Goal: Task Accomplishment & Management: Manage account settings

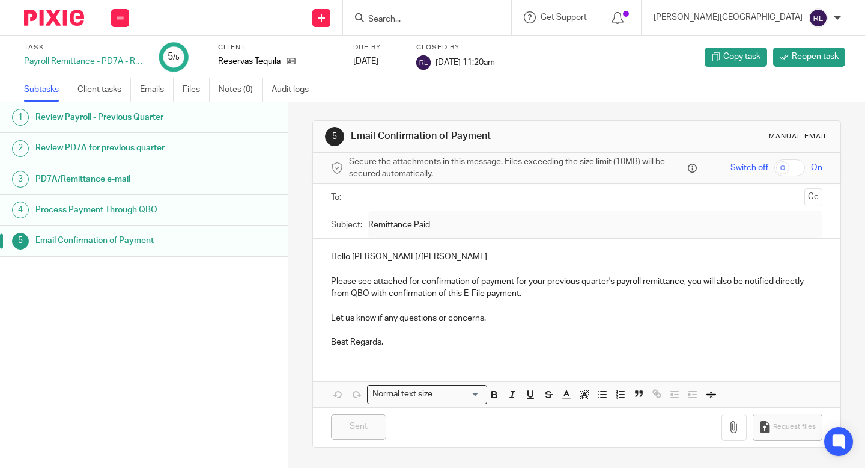
click at [843, 20] on div "Raymie London My profile Email integration Logout" at bounding box center [748, 17] width 212 height 35
click at [70, 25] on img at bounding box center [54, 18] width 60 height 16
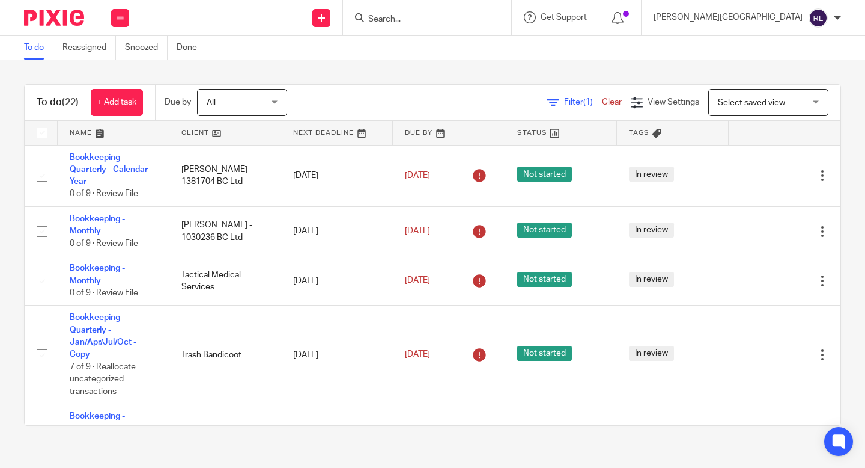
click at [469, 24] on form at bounding box center [431, 17] width 128 height 15
click at [470, 20] on input "Search" at bounding box center [421, 19] width 108 height 11
type input "t"
click at [127, 25] on button at bounding box center [120, 18] width 18 height 18
click at [118, 105] on link "Team" at bounding box center [114, 109] width 20 height 8
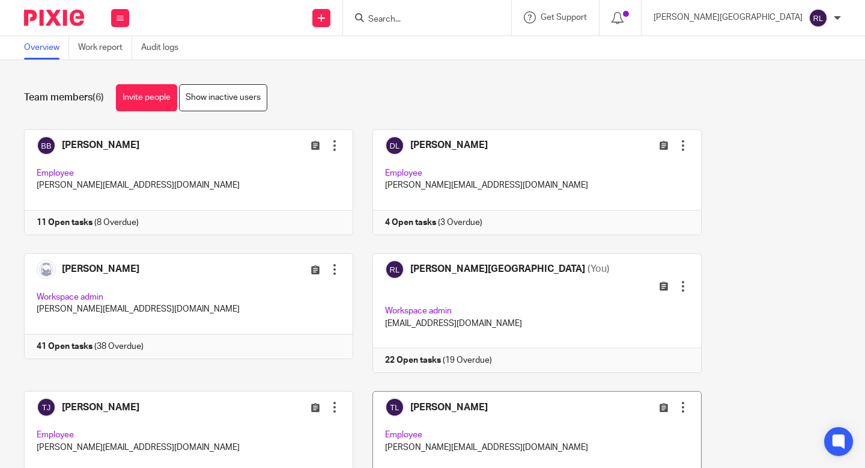
scroll to position [57, 0]
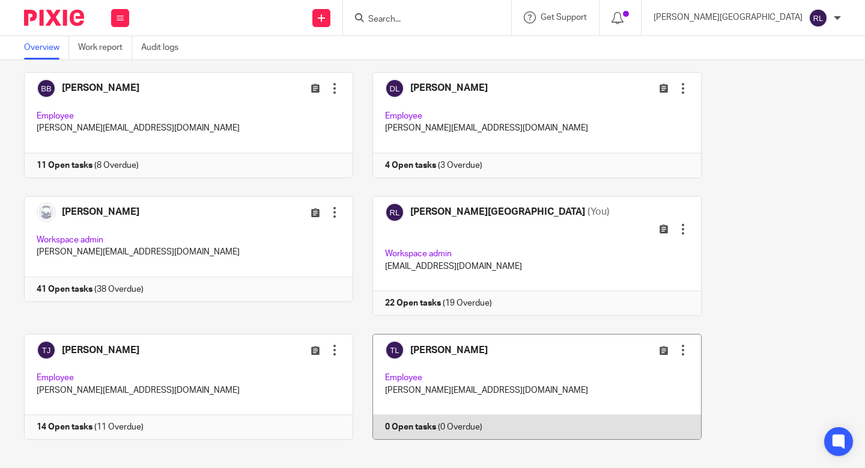
click at [611, 394] on link at bounding box center [527, 387] width 349 height 106
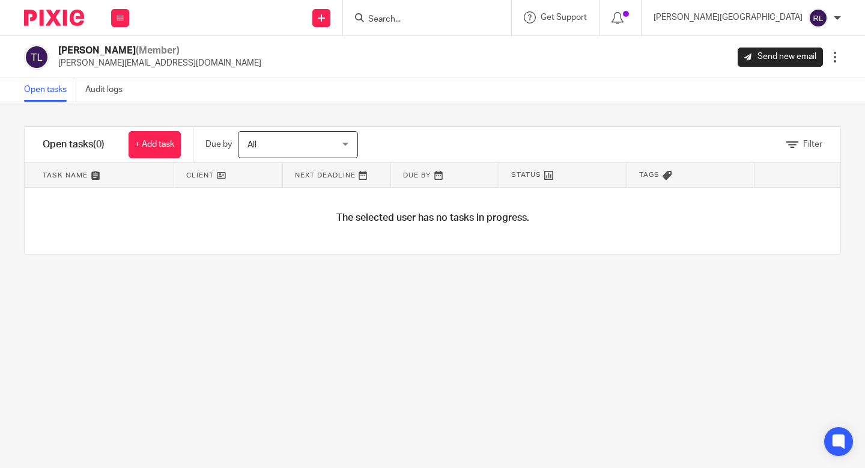
click at [70, 18] on img at bounding box center [54, 18] width 60 height 16
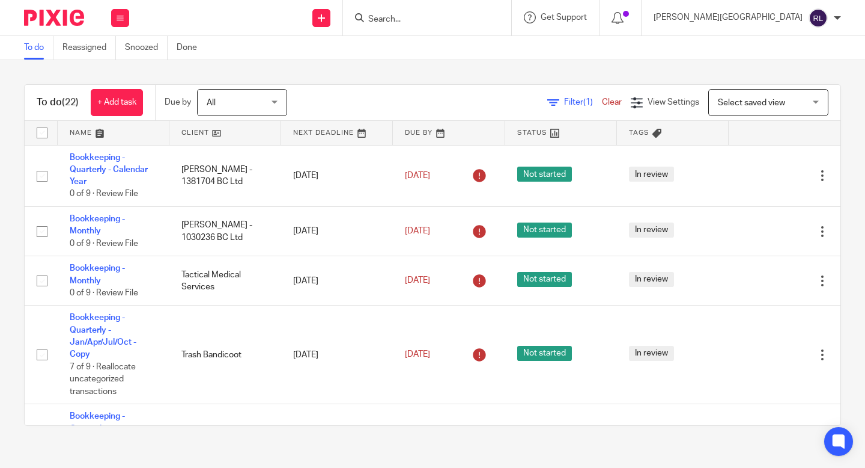
click at [213, 135] on link at bounding box center [225, 133] width 112 height 24
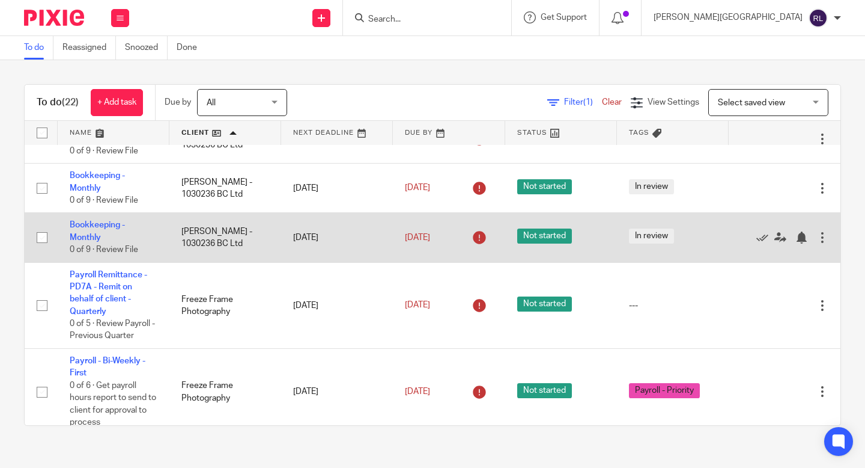
scroll to position [93, 0]
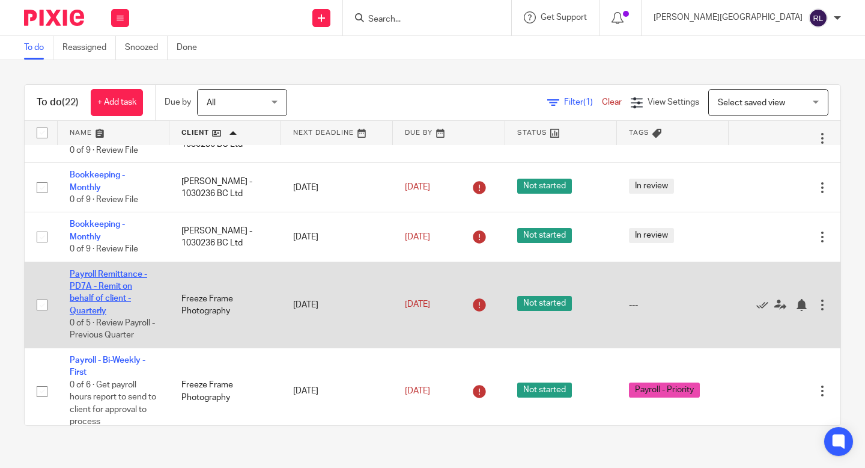
click at [83, 305] on link "Payroll Remittance - PD7A - Remit on behalf of client - Quarterly" at bounding box center [109, 292] width 78 height 45
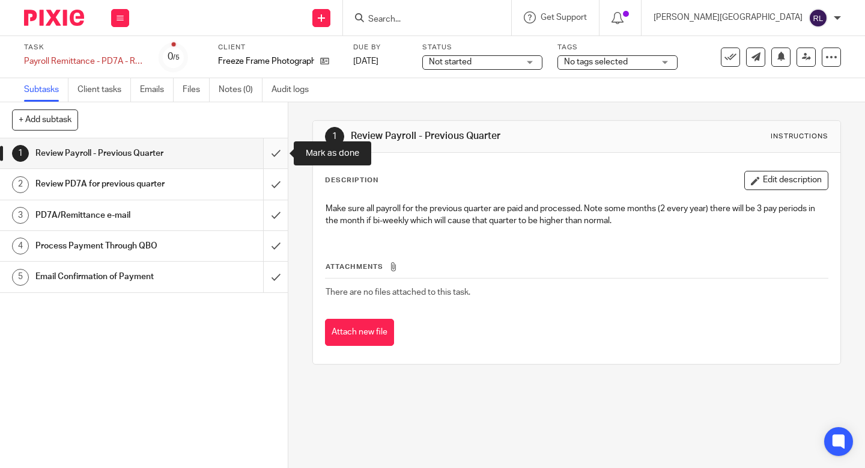
click at [282, 160] on input "submit" at bounding box center [144, 153] width 288 height 30
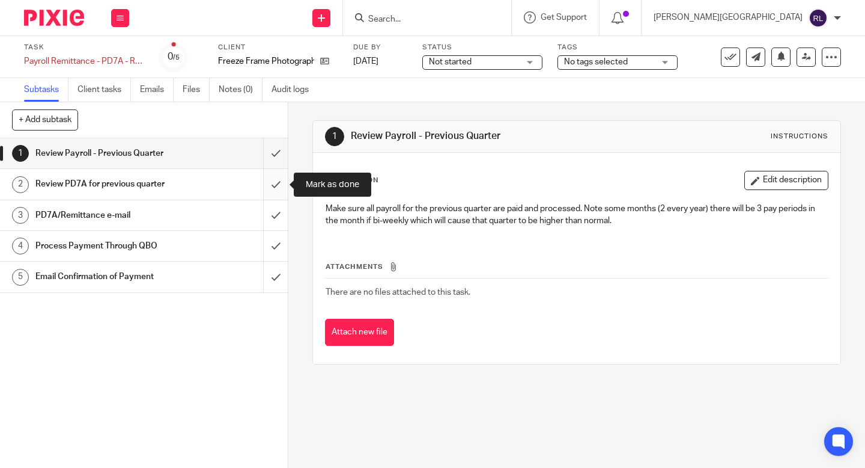
click at [279, 187] on input "submit" at bounding box center [144, 184] width 288 height 30
click at [275, 216] on input "submit" at bounding box center [144, 215] width 288 height 30
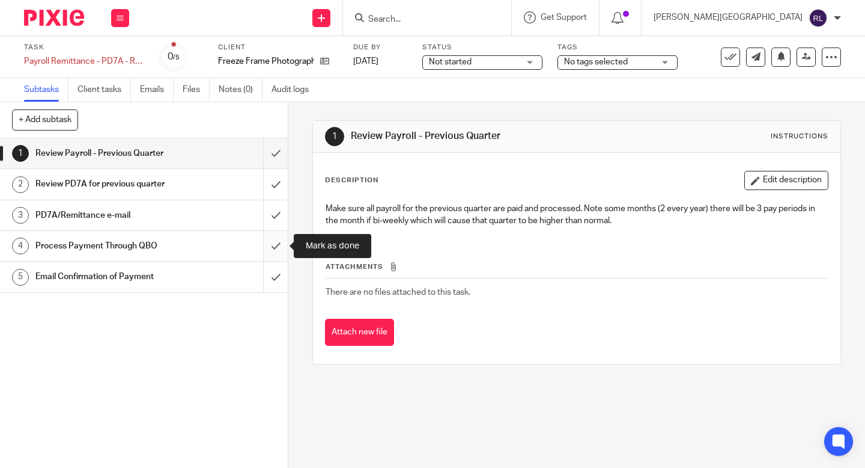
click at [275, 249] on input "submit" at bounding box center [144, 246] width 288 height 30
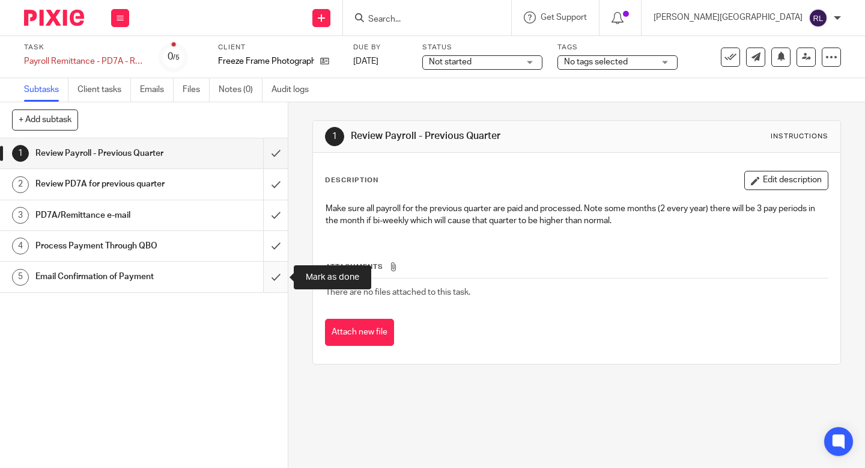
click at [275, 286] on input "submit" at bounding box center [144, 276] width 288 height 30
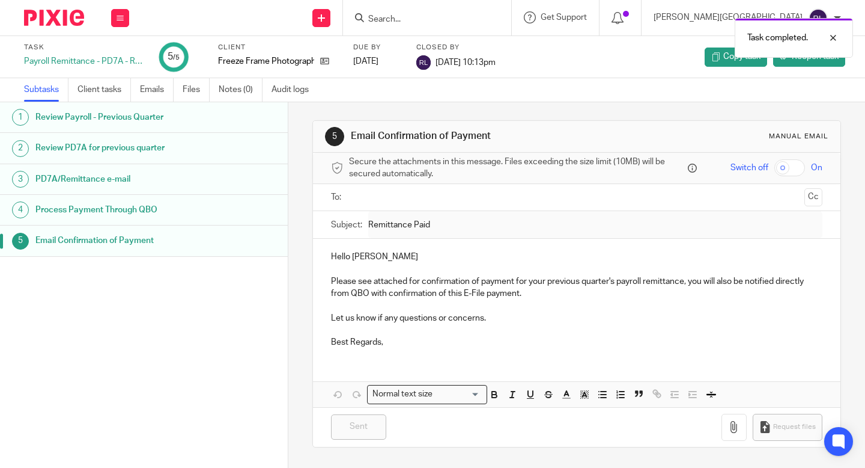
click at [63, 19] on img at bounding box center [54, 18] width 60 height 16
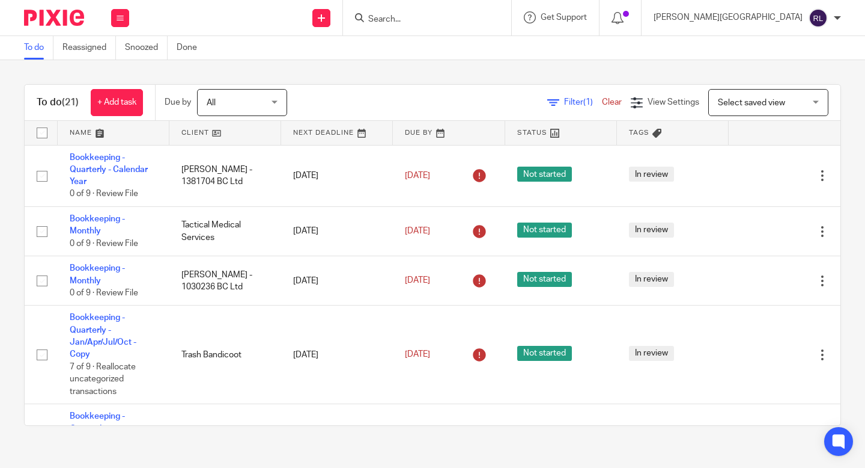
click at [214, 128] on link at bounding box center [225, 133] width 112 height 24
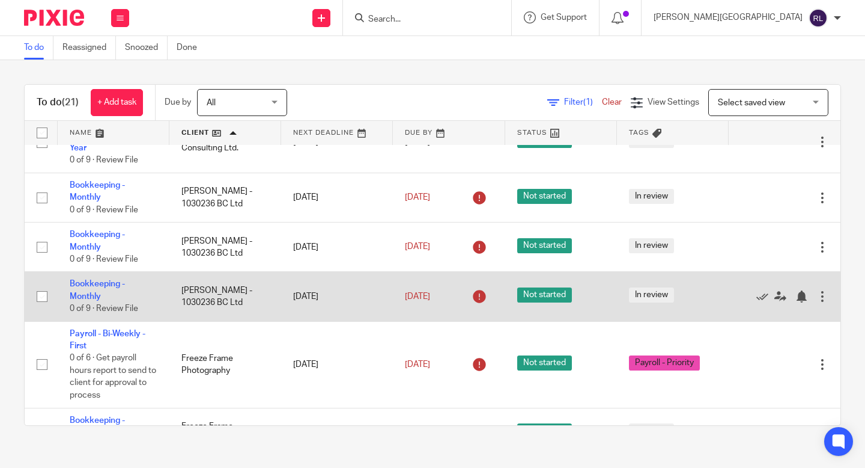
scroll to position [36, 0]
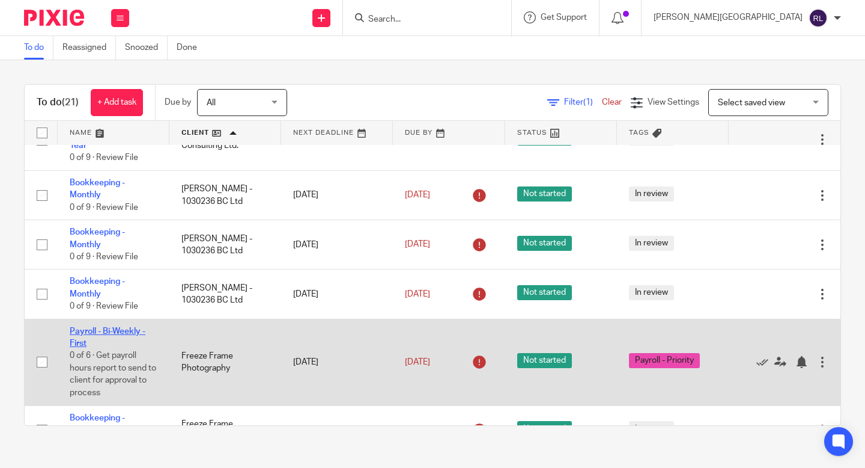
click at [121, 332] on link "Payroll - Bi-Weekly - First" at bounding box center [108, 337] width 76 height 20
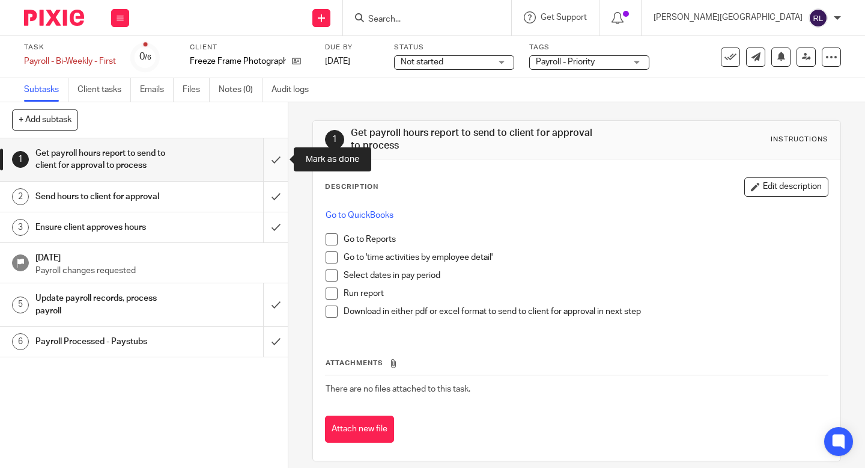
click at [277, 154] on input "submit" at bounding box center [144, 159] width 288 height 43
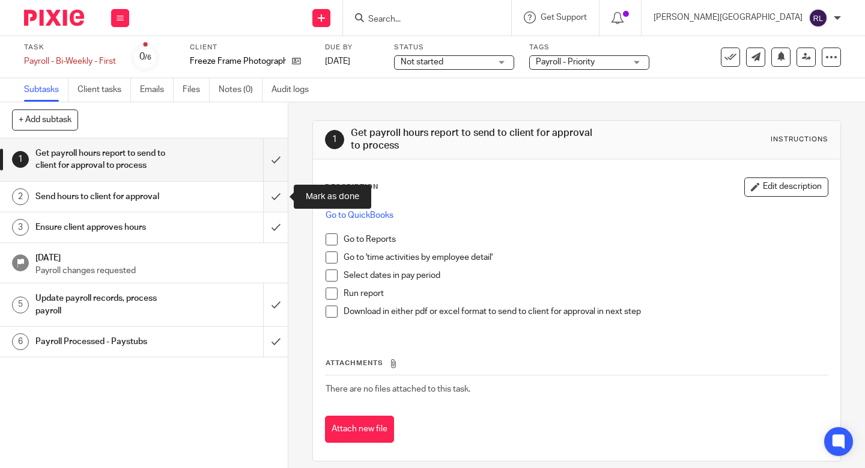
click at [277, 183] on input "submit" at bounding box center [144, 196] width 288 height 30
click at [276, 226] on input "submit" at bounding box center [144, 227] width 288 height 30
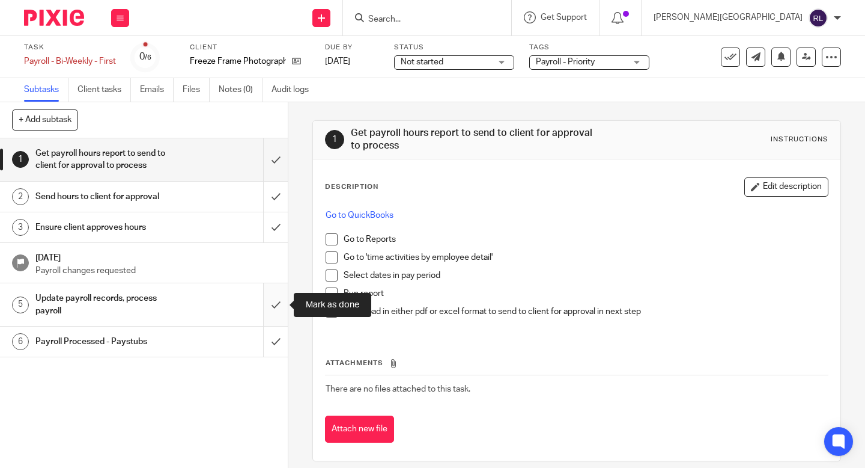
click at [278, 302] on input "submit" at bounding box center [144, 304] width 288 height 43
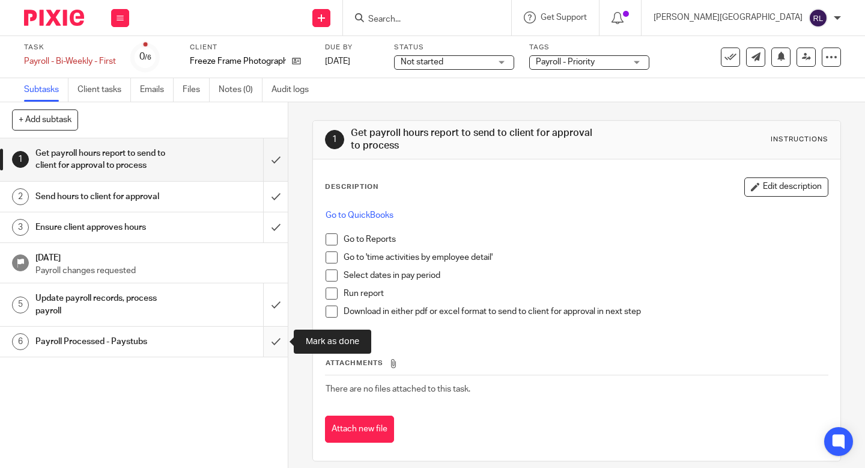
click at [278, 354] on input "submit" at bounding box center [144, 341] width 288 height 30
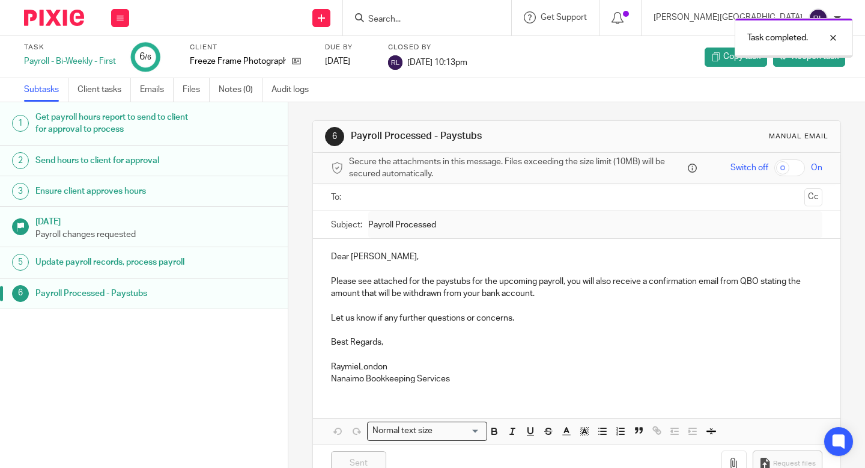
click at [72, 19] on img at bounding box center [54, 18] width 60 height 16
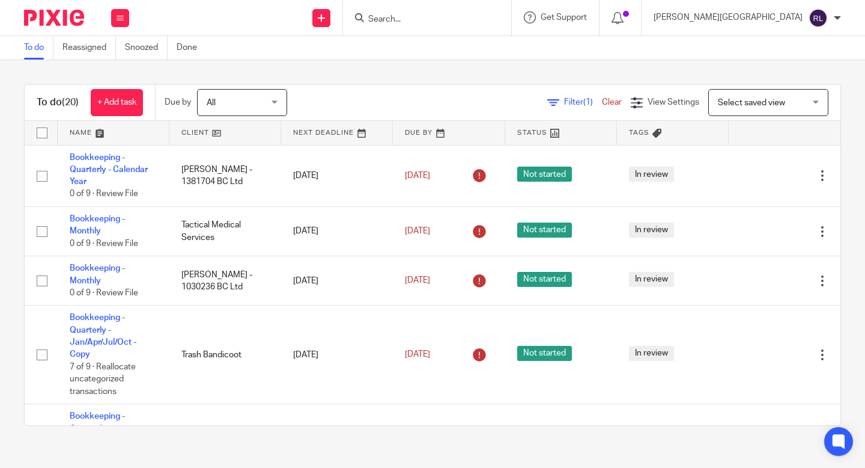
click at [218, 133] on link at bounding box center [225, 133] width 112 height 24
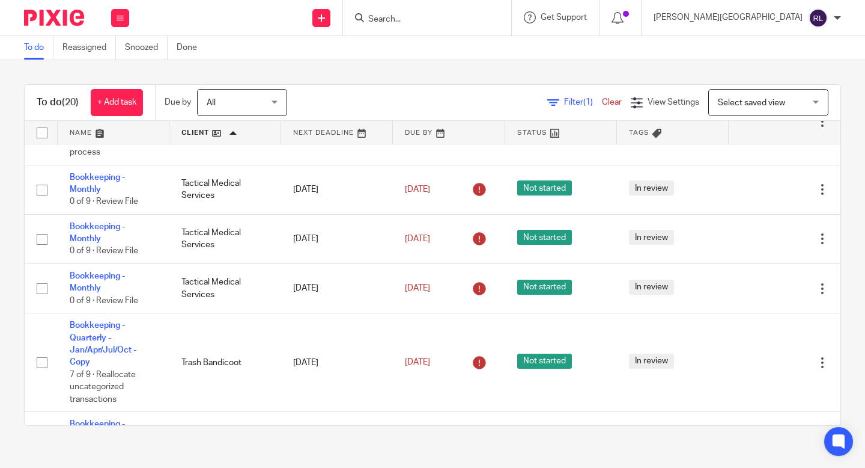
scroll to position [946, 0]
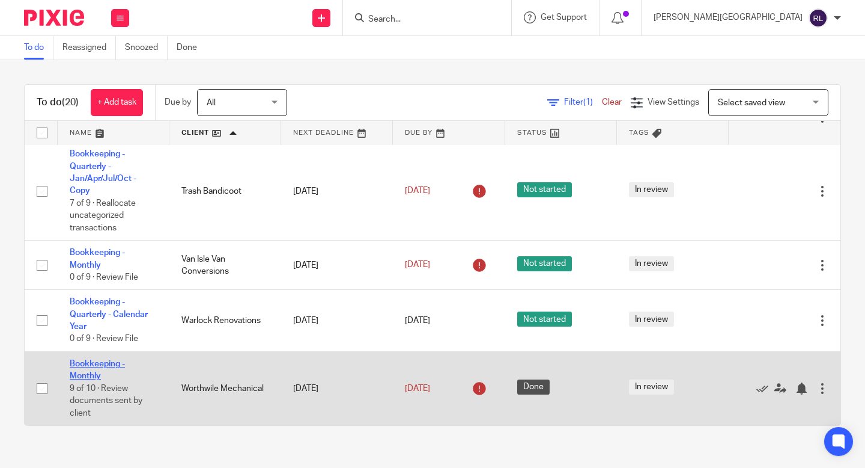
click at [91, 370] on link "Bookkeeping - Monthly" at bounding box center [97, 369] width 55 height 20
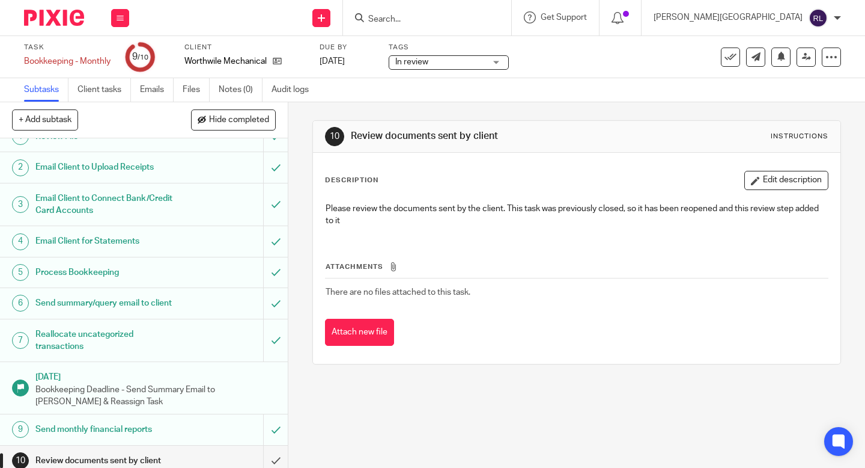
scroll to position [25, 0]
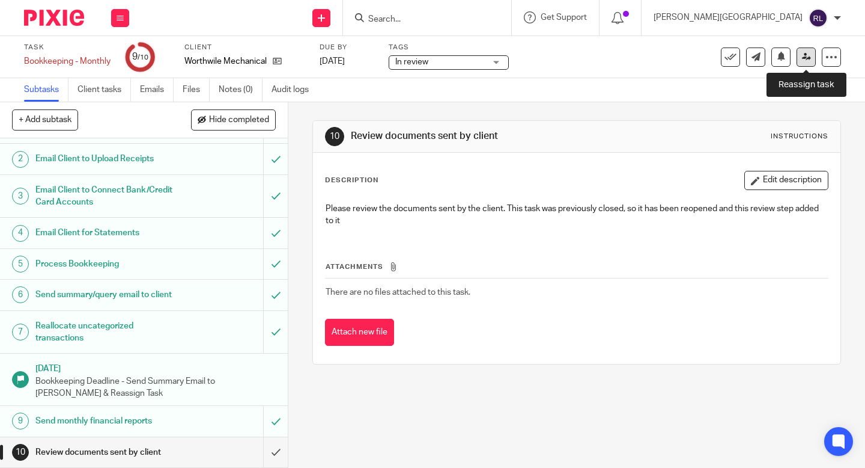
click at [806, 59] on icon at bounding box center [806, 56] width 9 height 9
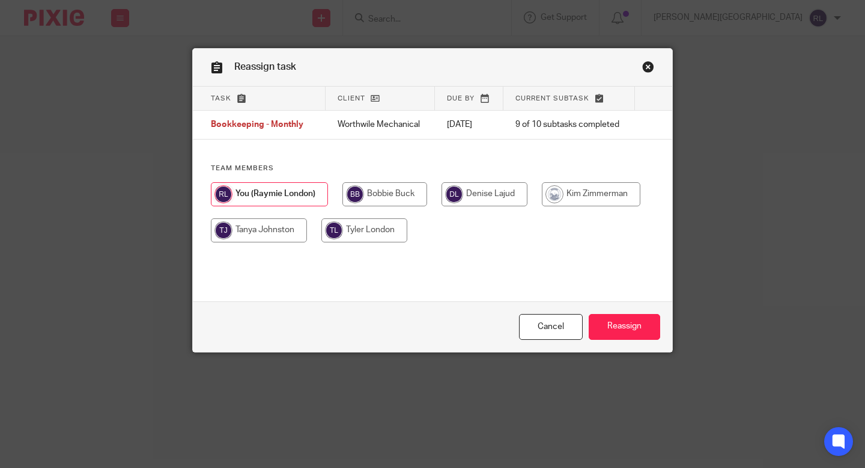
click at [561, 203] on input "radio" at bounding box center [591, 194] width 99 height 24
radio input "true"
click at [630, 326] on input "Reassign" at bounding box center [625, 327] width 72 height 26
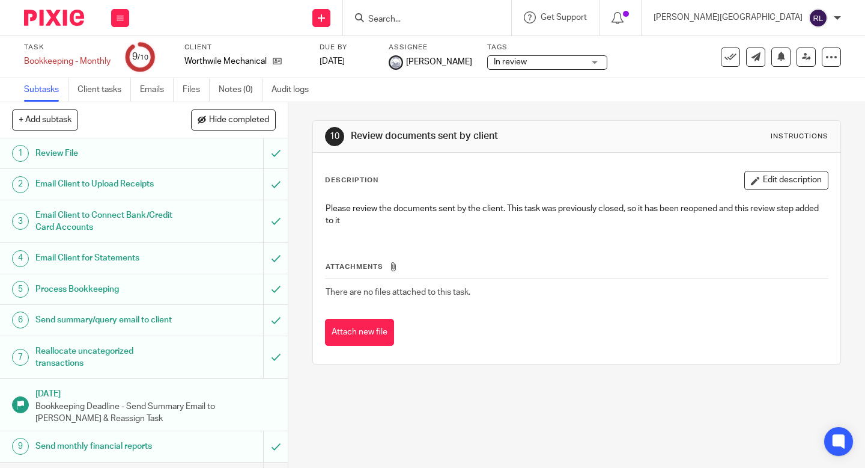
click at [74, 11] on img at bounding box center [54, 18] width 60 height 16
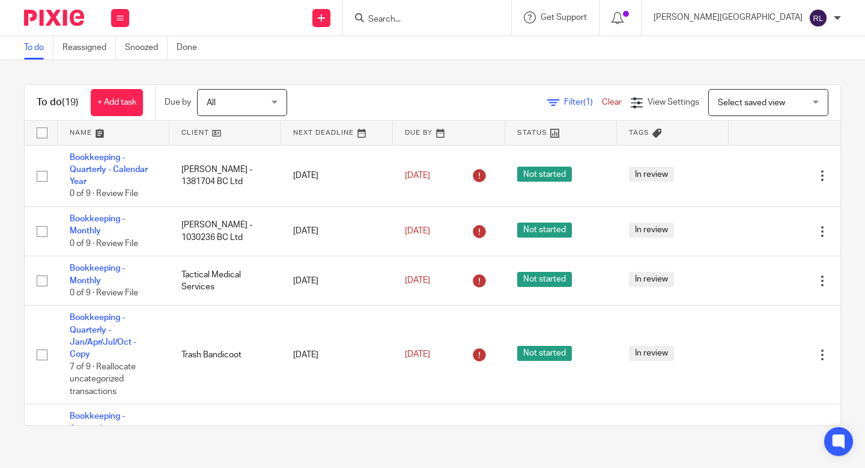
click at [214, 132] on link at bounding box center [225, 133] width 112 height 24
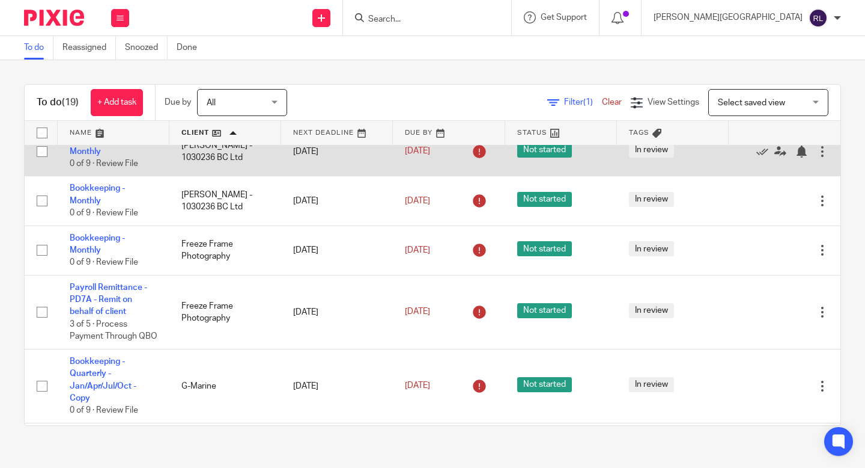
scroll to position [180, 0]
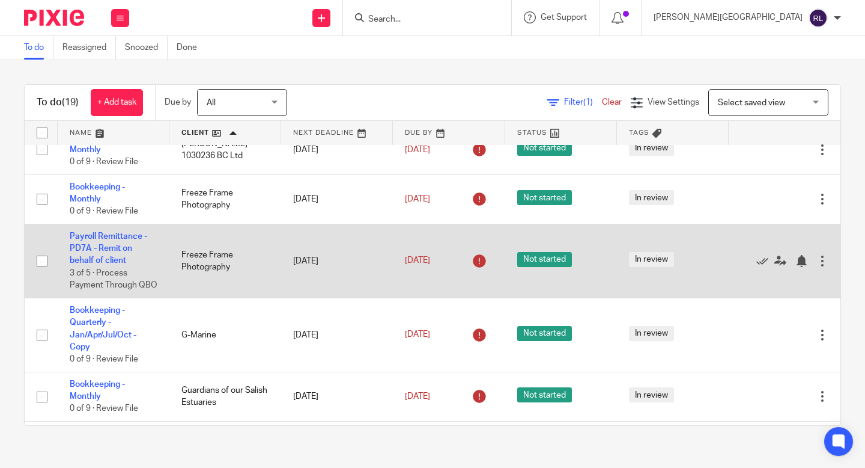
click at [52, 252] on td at bounding box center [41, 261] width 33 height 74
click at [99, 248] on link "Payroll Remittance - PD7A - Remit on behalf of client" at bounding box center [109, 248] width 78 height 33
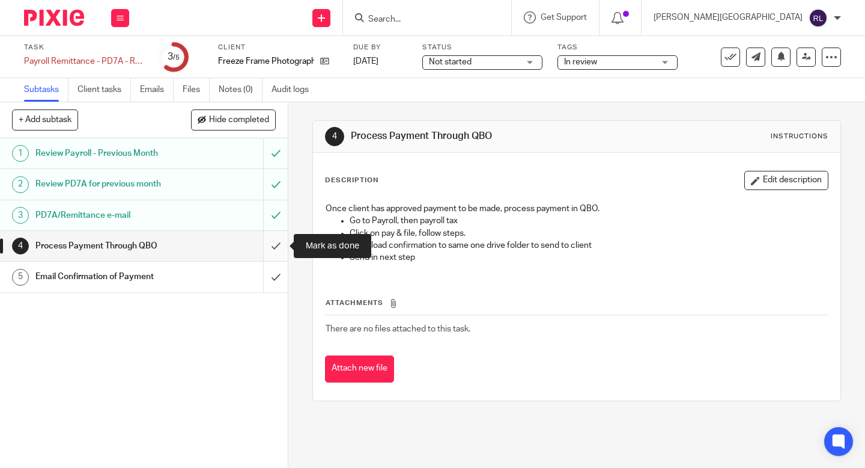
click at [275, 247] on input "submit" at bounding box center [144, 246] width 288 height 30
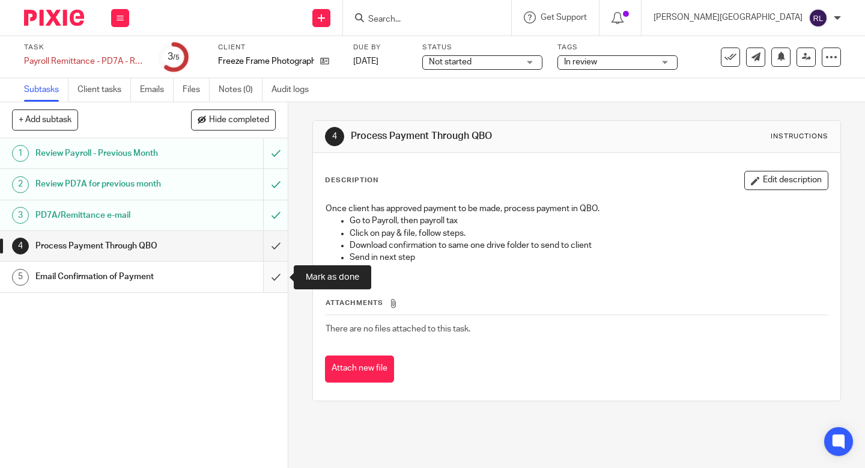
click at [276, 273] on input "submit" at bounding box center [144, 276] width 288 height 30
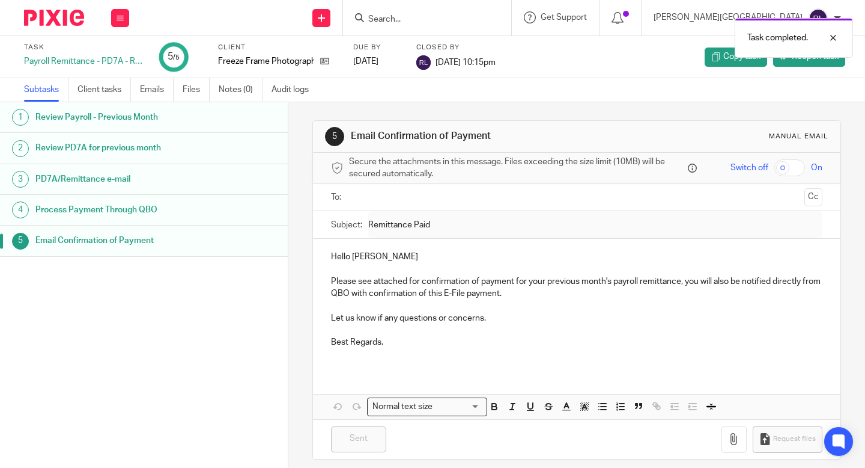
click at [72, 14] on img at bounding box center [54, 18] width 60 height 16
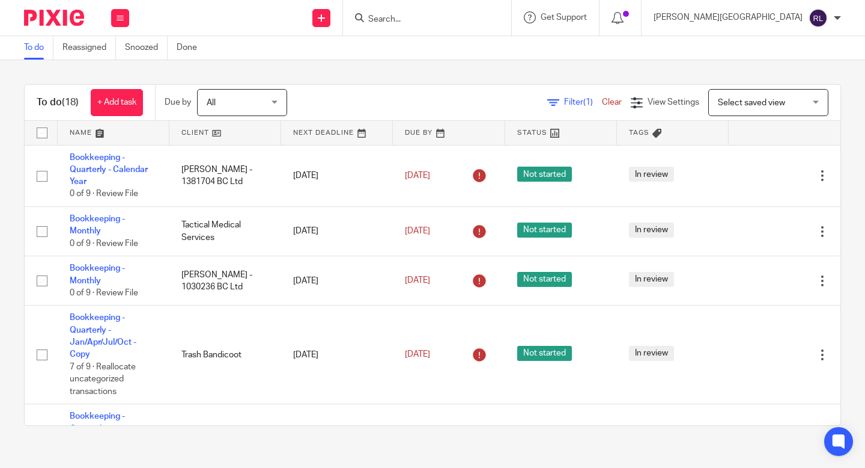
click at [213, 132] on link at bounding box center [225, 133] width 112 height 24
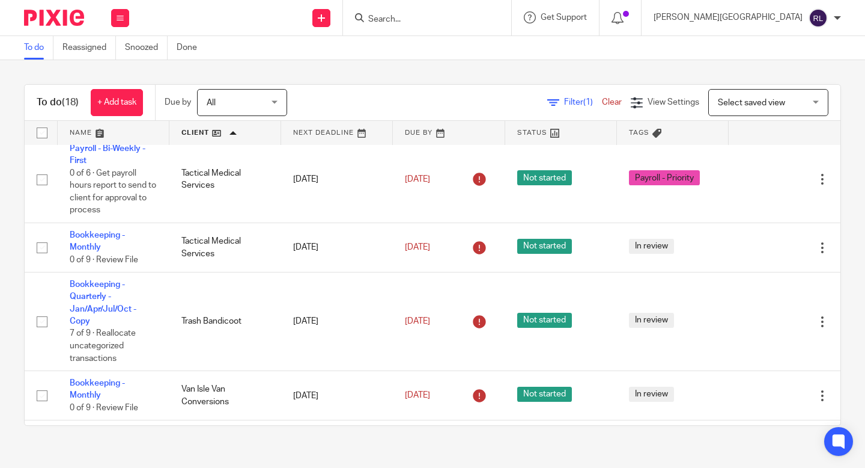
scroll to position [795, 0]
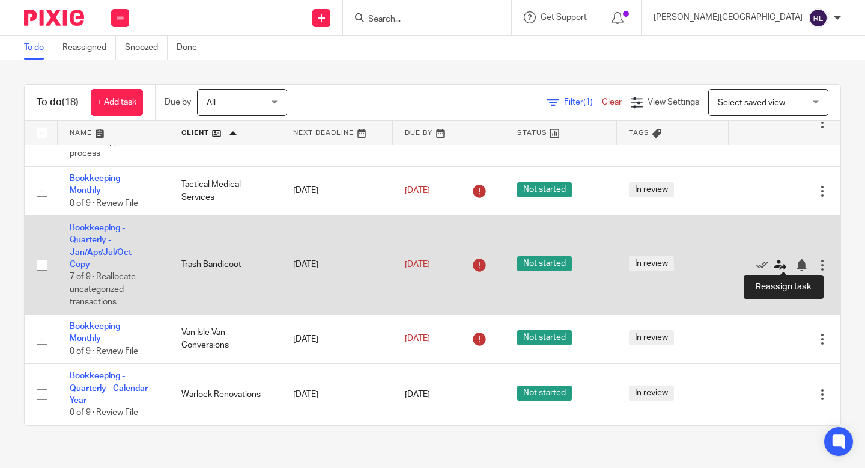
click at [782, 260] on icon at bounding box center [781, 265] width 12 height 12
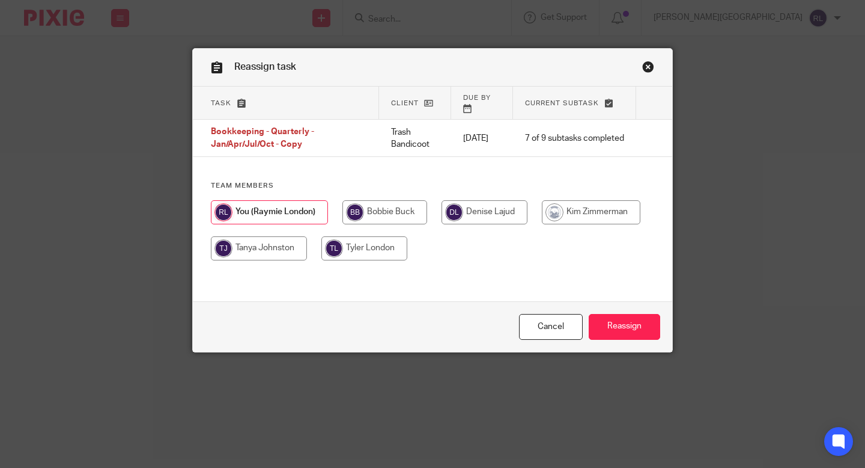
click at [653, 68] on link "Close this dialog window" at bounding box center [648, 69] width 12 height 16
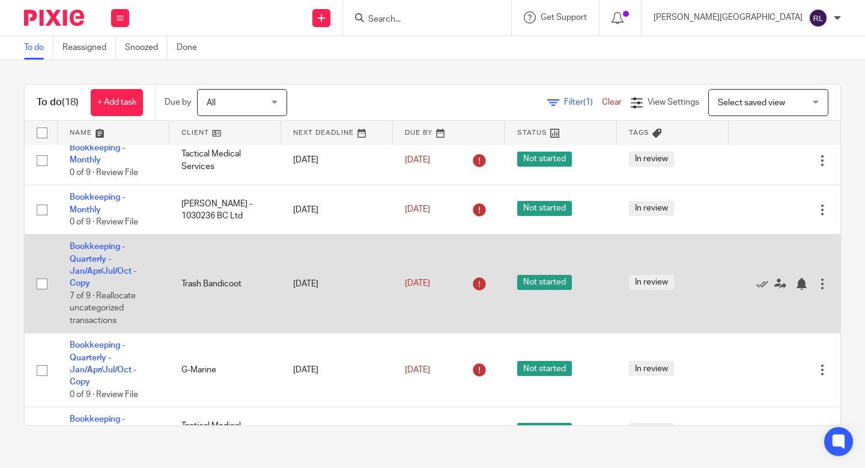
scroll to position [110, 0]
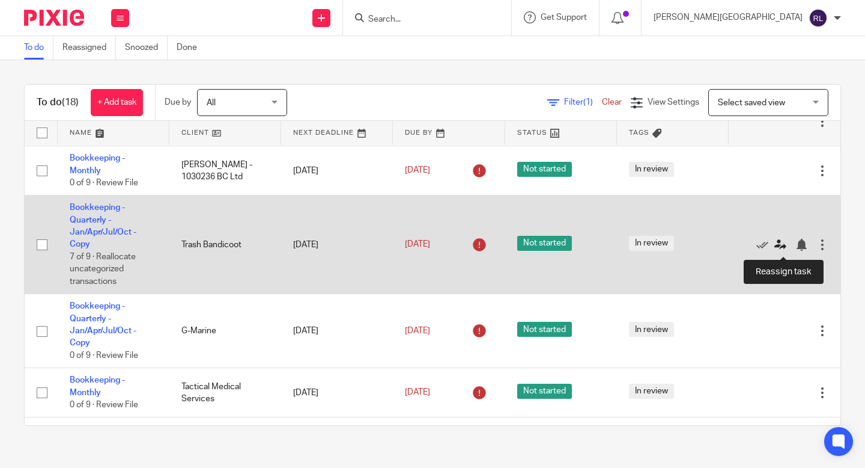
click at [779, 245] on icon at bounding box center [781, 245] width 12 height 12
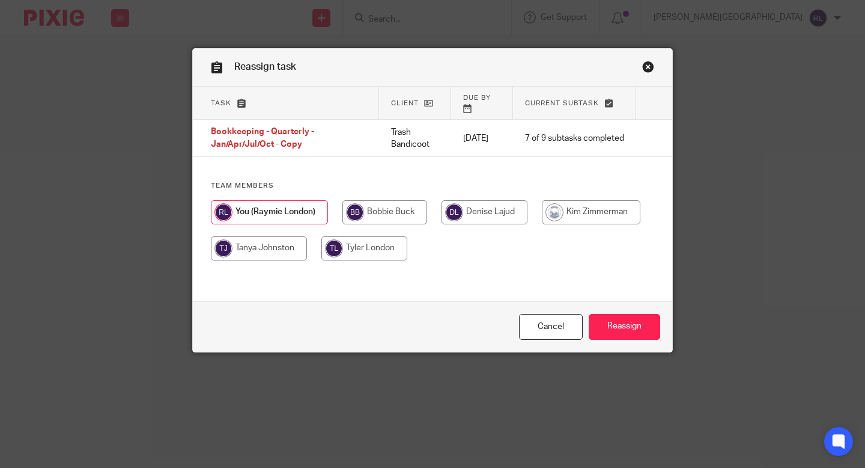
click at [577, 207] on input "radio" at bounding box center [591, 212] width 99 height 24
radio input "true"
click at [608, 326] on input "Reassign" at bounding box center [625, 327] width 72 height 26
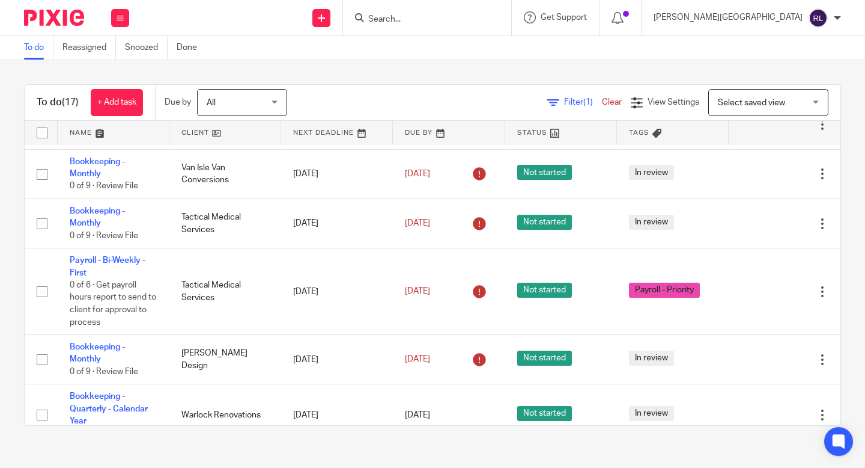
scroll to position [542, 0]
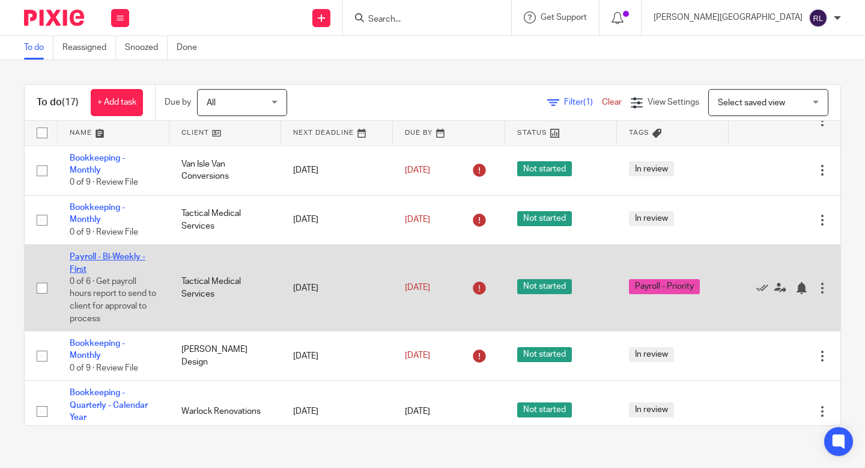
click at [85, 262] on link "Payroll - Bi-Weekly - First" at bounding box center [108, 262] width 76 height 20
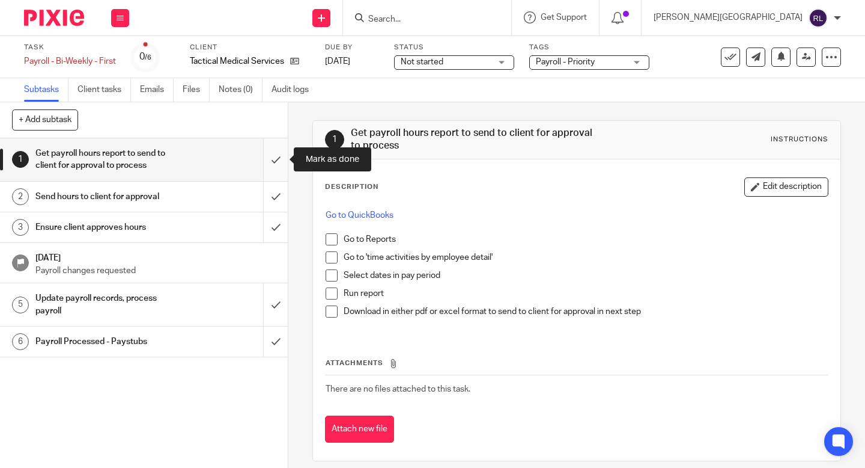
click at [274, 171] on input "submit" at bounding box center [144, 159] width 288 height 43
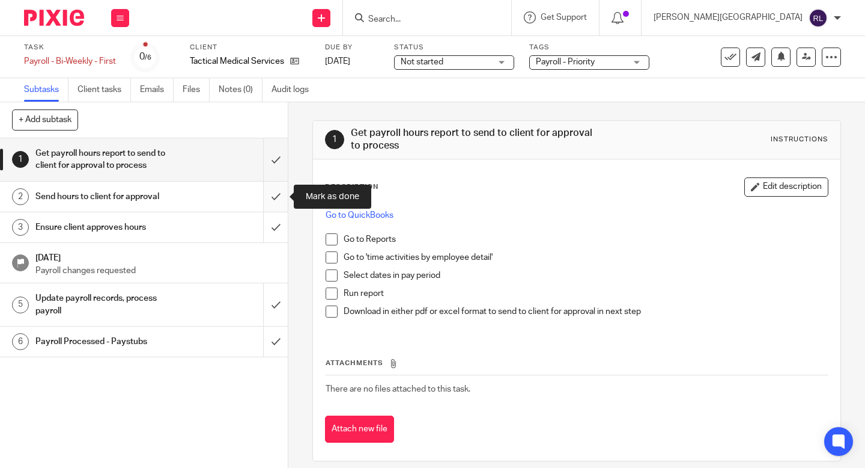
click at [274, 198] on input "submit" at bounding box center [144, 196] width 288 height 30
click at [274, 218] on input "submit" at bounding box center [144, 227] width 288 height 30
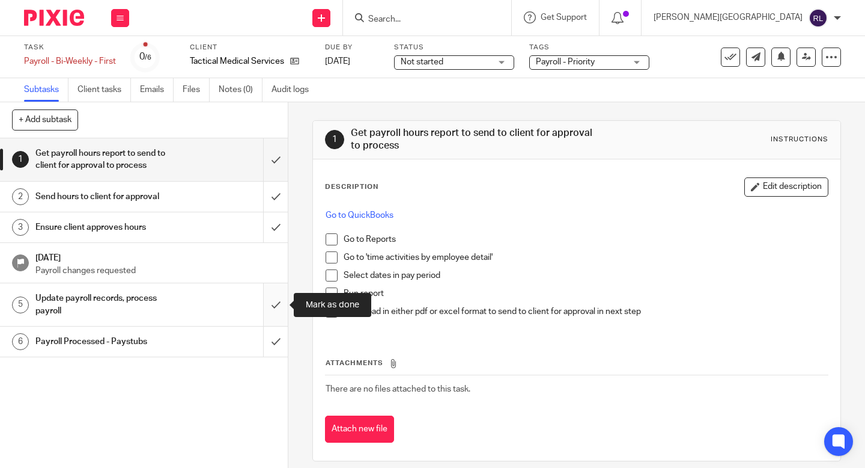
click at [267, 296] on input "submit" at bounding box center [144, 304] width 288 height 43
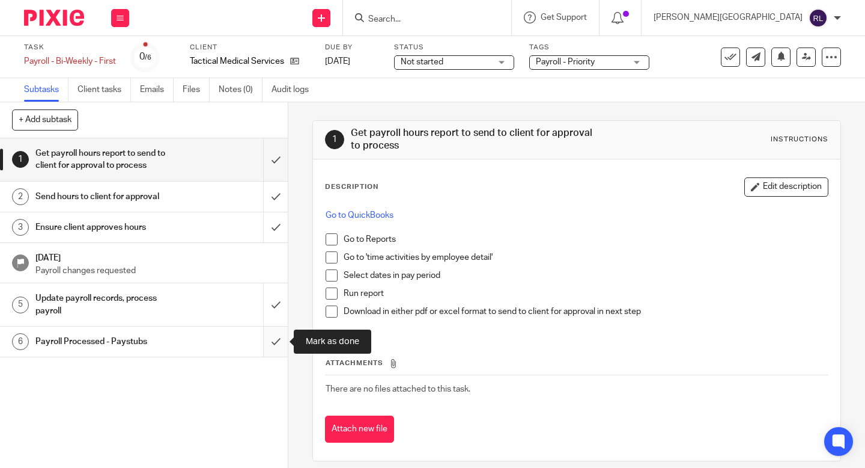
click at [274, 341] on input "submit" at bounding box center [144, 341] width 288 height 30
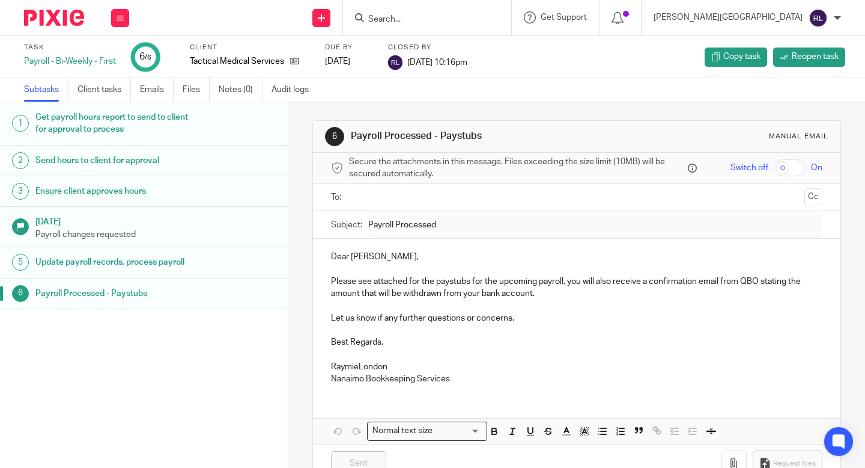
click at [70, 14] on img at bounding box center [54, 18] width 60 height 16
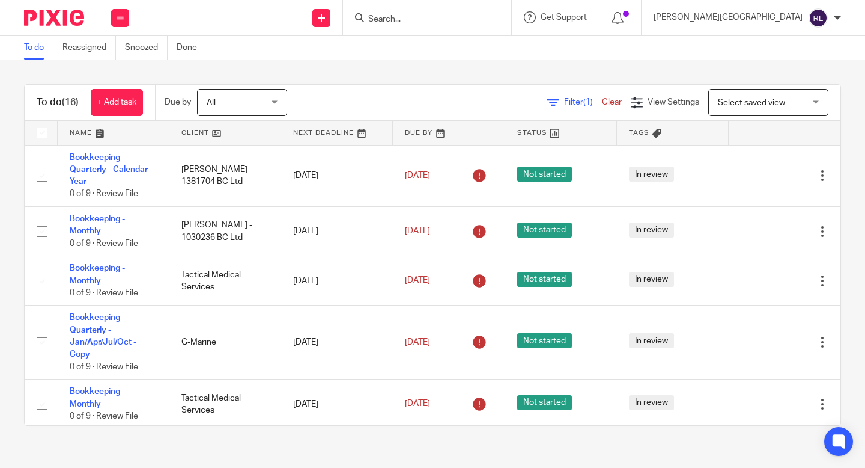
click at [210, 135] on link at bounding box center [225, 133] width 112 height 24
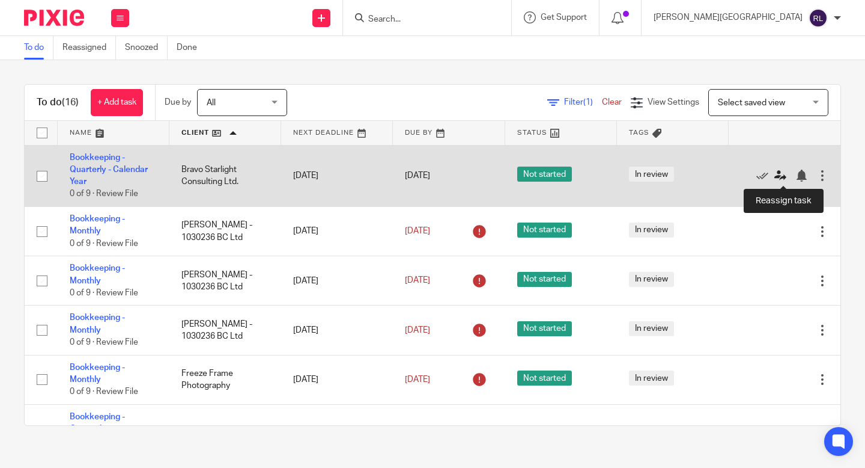
click at [784, 180] on icon at bounding box center [781, 175] width 12 height 12
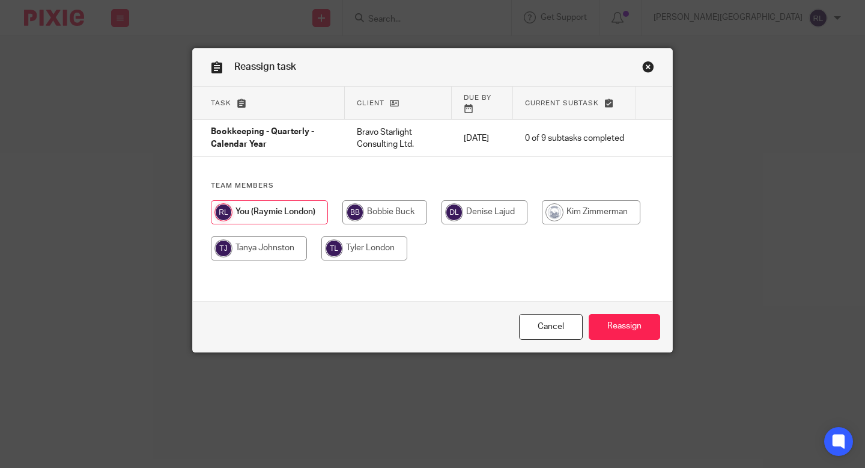
click at [380, 245] on input "radio" at bounding box center [364, 248] width 86 height 24
radio input "true"
click at [618, 323] on input "Reassign" at bounding box center [625, 327] width 72 height 26
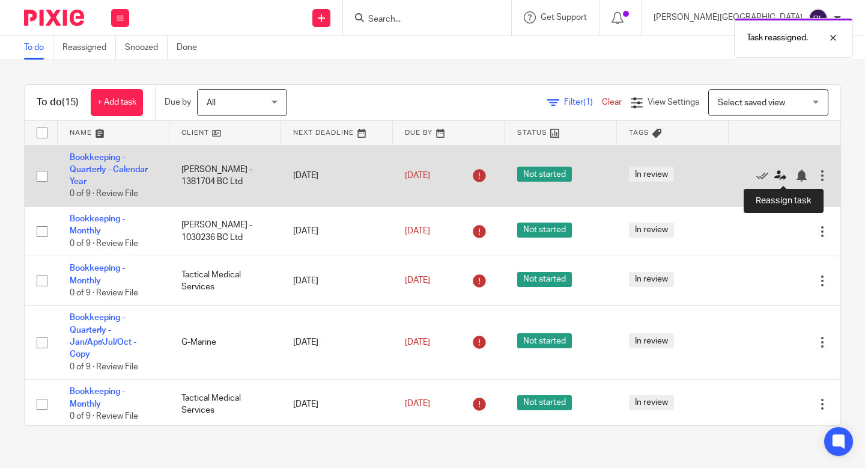
click at [779, 177] on icon at bounding box center [781, 175] width 12 height 12
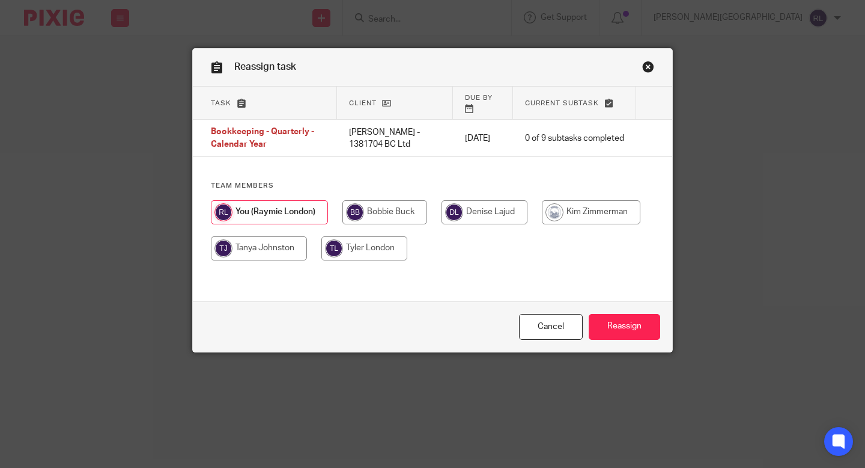
click at [385, 247] on input "radio" at bounding box center [364, 248] width 86 height 24
radio input "true"
click at [600, 320] on input "Reassign" at bounding box center [625, 327] width 72 height 26
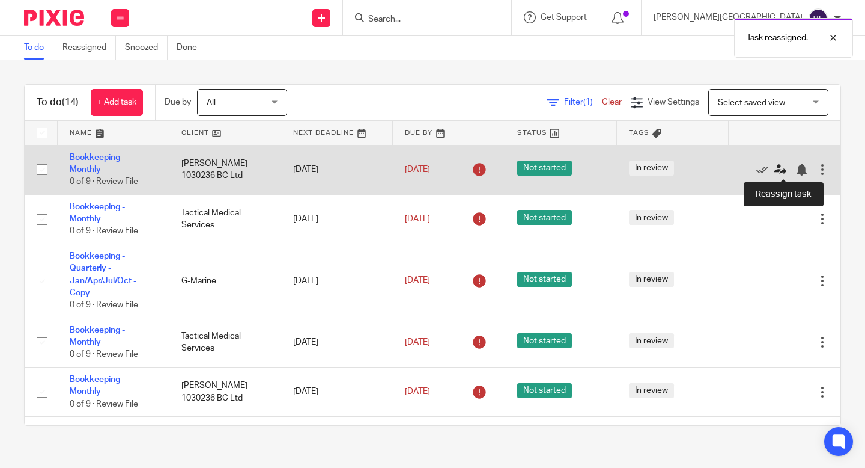
click at [782, 171] on icon at bounding box center [781, 169] width 12 height 12
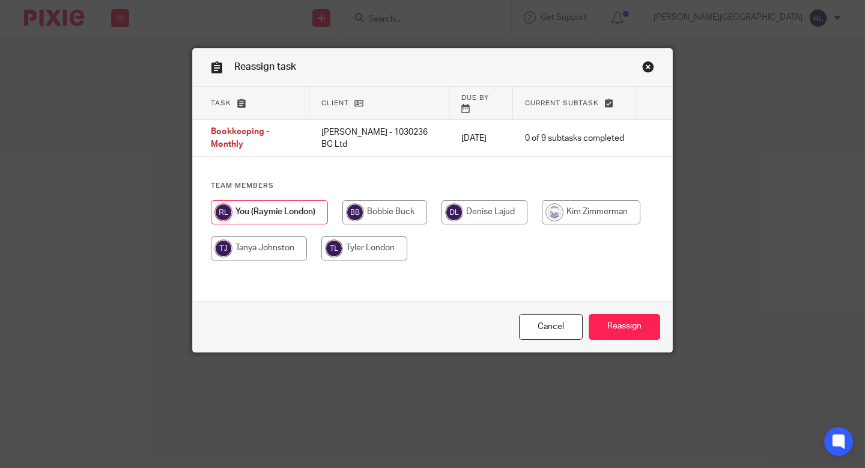
click at [353, 240] on input "radio" at bounding box center [364, 248] width 86 height 24
radio input "true"
click at [612, 328] on input "Reassign" at bounding box center [625, 327] width 72 height 26
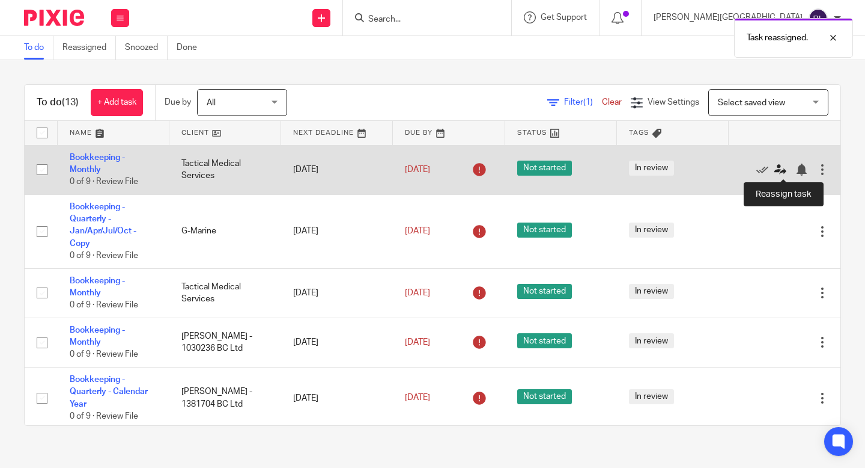
click at [781, 165] on icon at bounding box center [781, 169] width 12 height 12
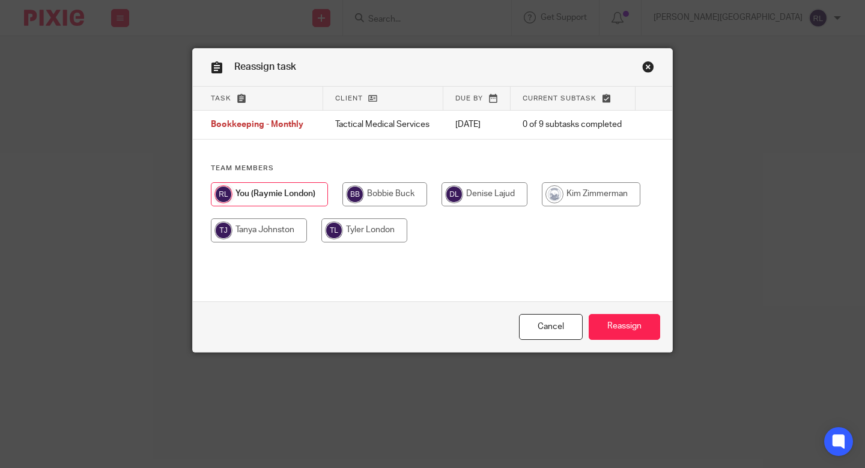
click at [399, 234] on input "radio" at bounding box center [364, 230] width 86 height 24
radio input "true"
click at [608, 320] on input "Reassign" at bounding box center [625, 327] width 72 height 26
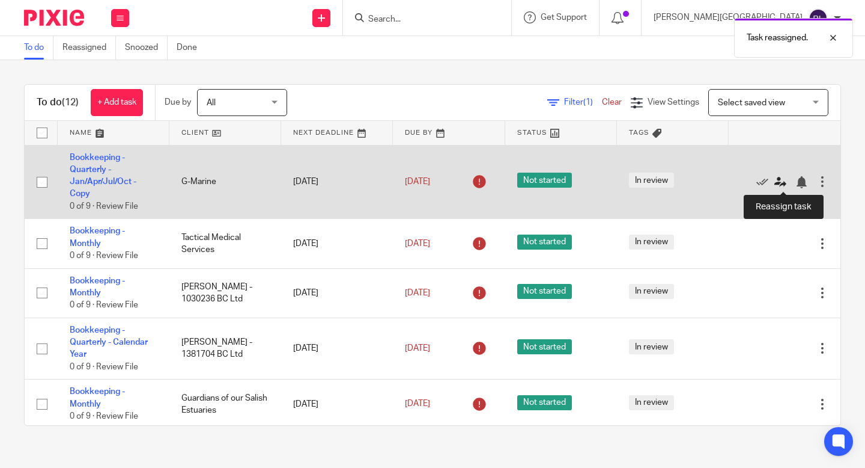
click at [779, 181] on icon at bounding box center [781, 182] width 12 height 12
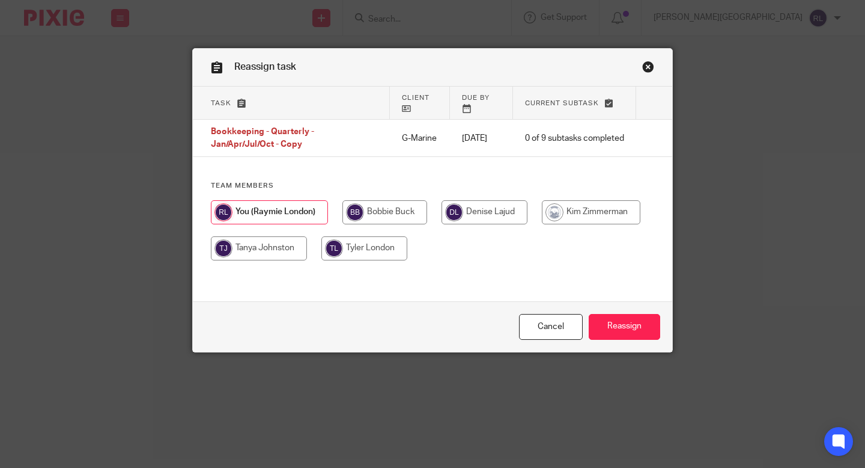
click at [383, 243] on input "radio" at bounding box center [364, 248] width 86 height 24
radio input "true"
click at [635, 333] on input "Reassign" at bounding box center [625, 327] width 72 height 26
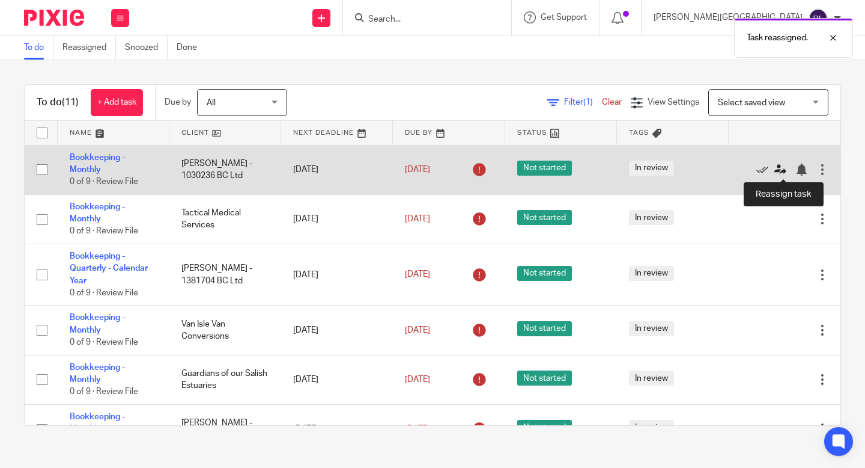
click at [782, 171] on icon at bounding box center [781, 169] width 12 height 12
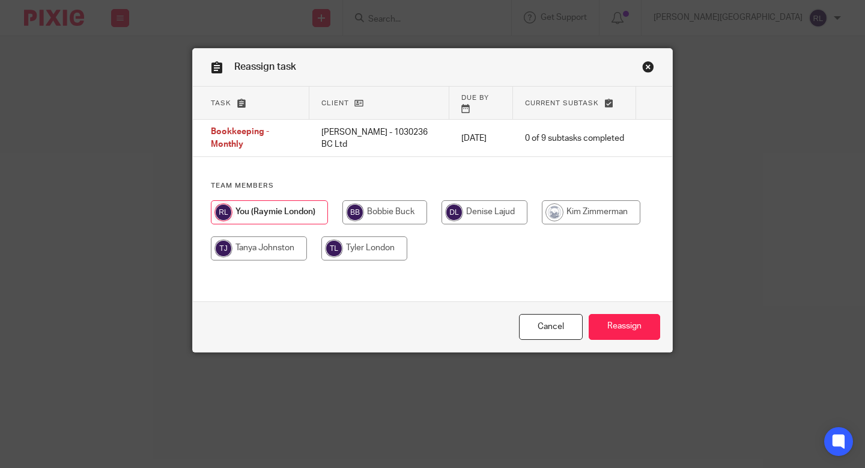
click at [382, 247] on input "radio" at bounding box center [364, 248] width 86 height 24
radio input "true"
click at [636, 323] on input "Reassign" at bounding box center [625, 327] width 72 height 26
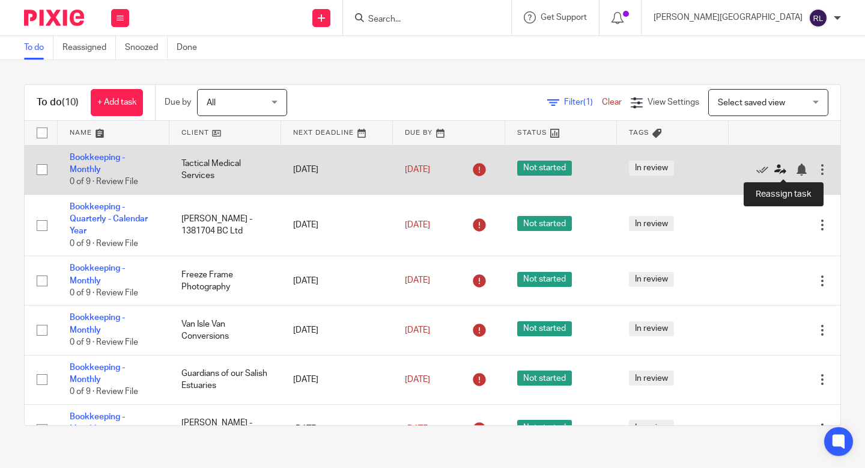
click at [778, 170] on icon at bounding box center [781, 169] width 12 height 12
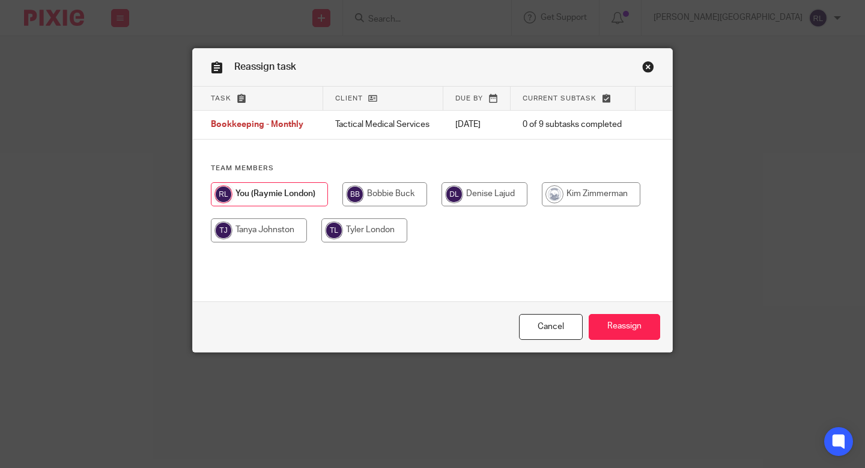
click at [376, 229] on input "radio" at bounding box center [364, 230] width 86 height 24
radio input "true"
click at [635, 326] on input "Reassign" at bounding box center [625, 327] width 72 height 26
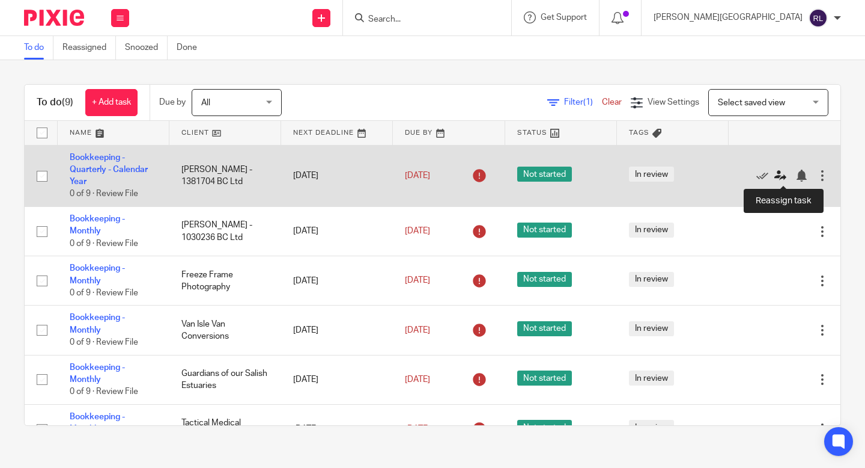
click at [784, 178] on icon at bounding box center [781, 175] width 12 height 12
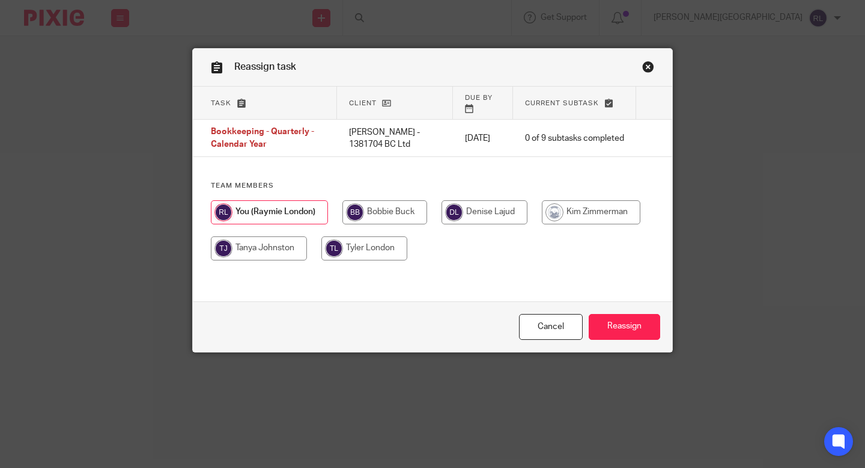
click at [372, 246] on input "radio" at bounding box center [364, 248] width 86 height 24
radio input "true"
click at [635, 338] on input "Reassign" at bounding box center [625, 327] width 72 height 26
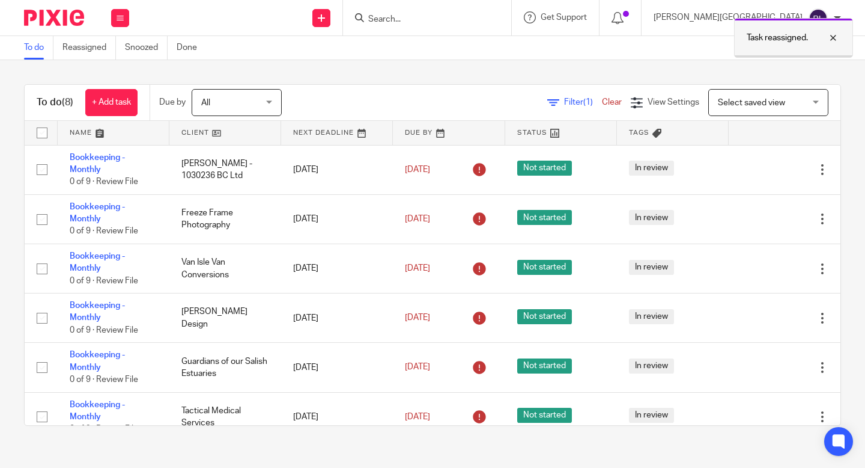
click at [835, 36] on div at bounding box center [824, 38] width 32 height 14
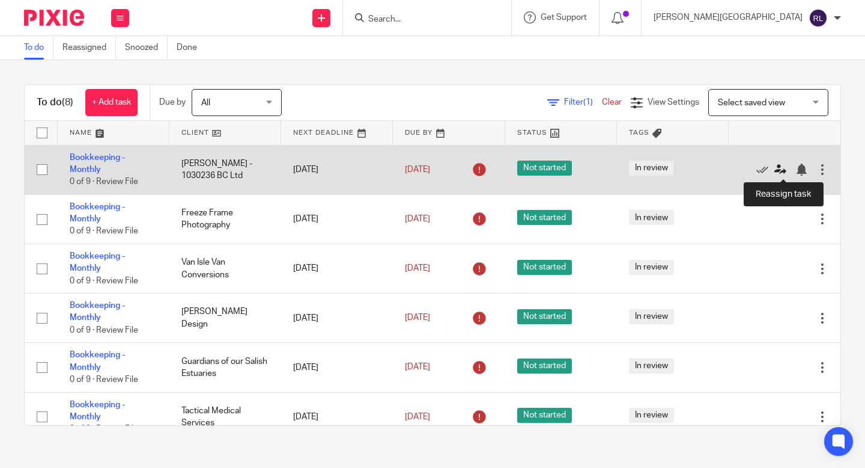
click at [785, 168] on icon at bounding box center [781, 169] width 12 height 12
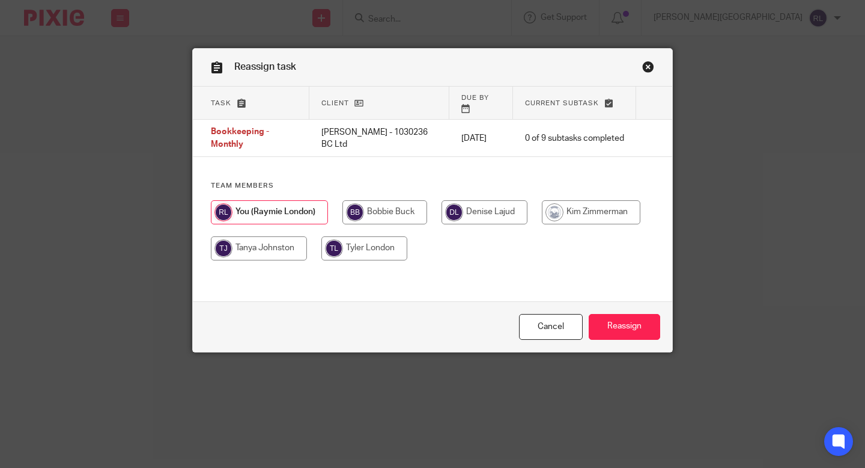
click at [359, 237] on input "radio" at bounding box center [364, 248] width 86 height 24
radio input "true"
click at [624, 334] on input "Reassign" at bounding box center [625, 327] width 72 height 26
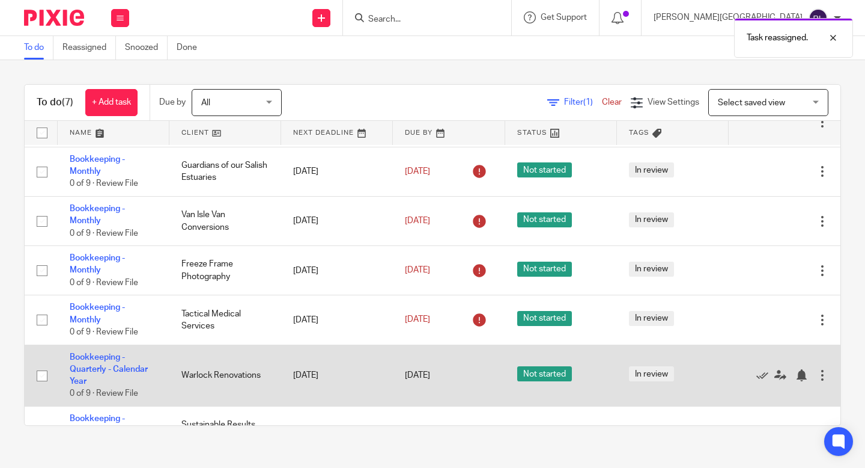
scroll to position [50, 0]
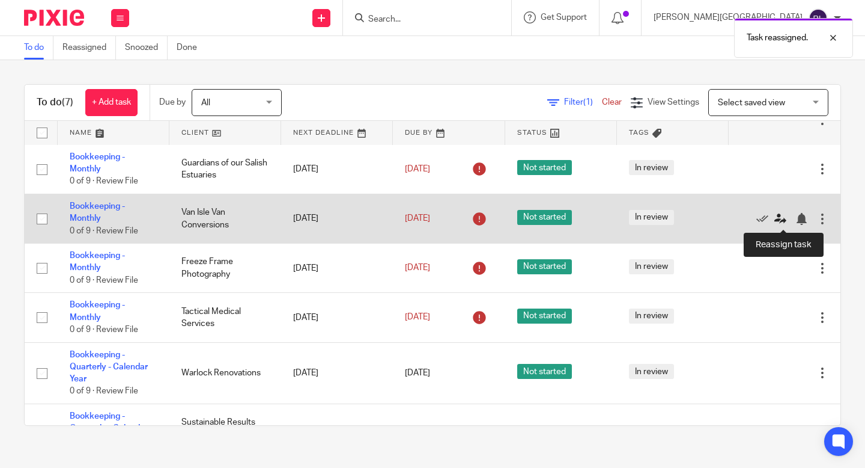
click at [781, 220] on icon at bounding box center [781, 219] width 12 height 12
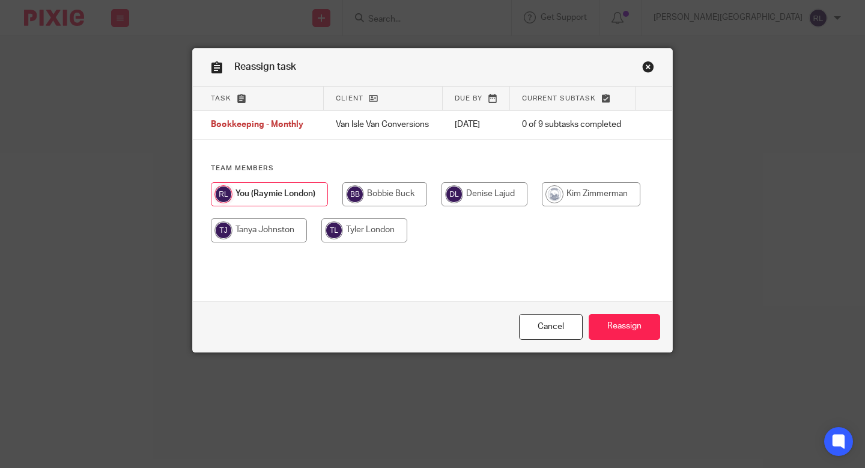
click at [367, 223] on input "radio" at bounding box center [364, 230] width 86 height 24
radio input "true"
click at [645, 332] on input "Reassign" at bounding box center [625, 327] width 72 height 26
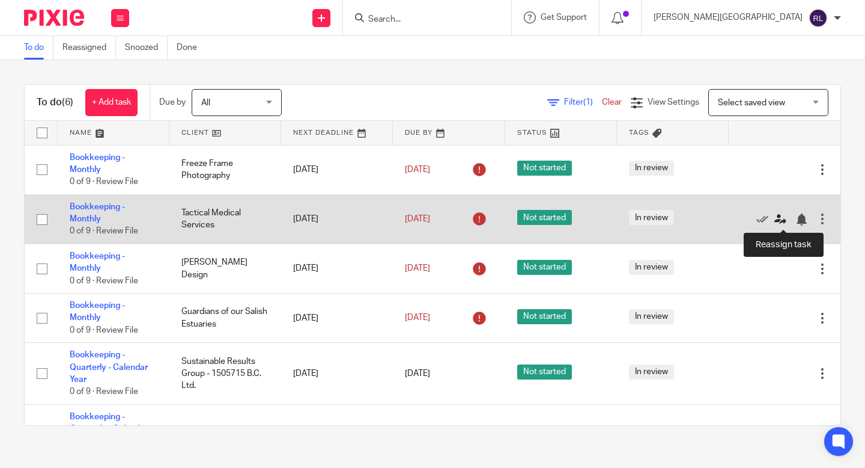
click at [783, 219] on icon at bounding box center [781, 219] width 12 height 12
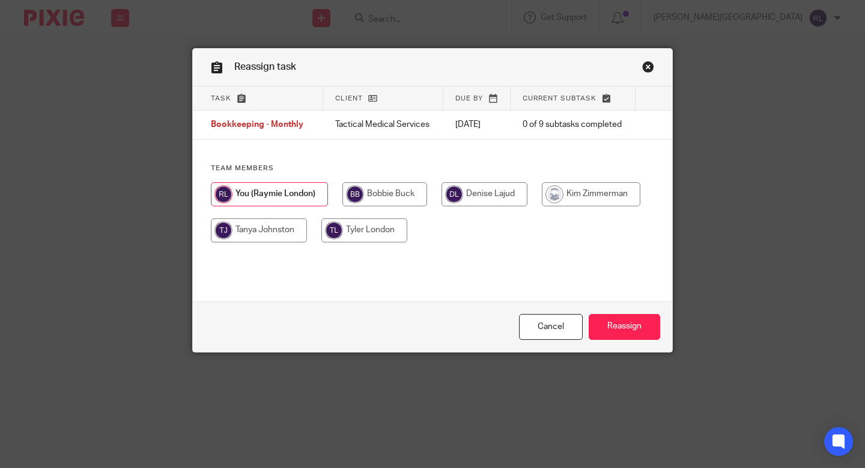
click at [353, 233] on input "radio" at bounding box center [364, 230] width 86 height 24
radio input "true"
click at [615, 321] on input "Reassign" at bounding box center [625, 327] width 72 height 26
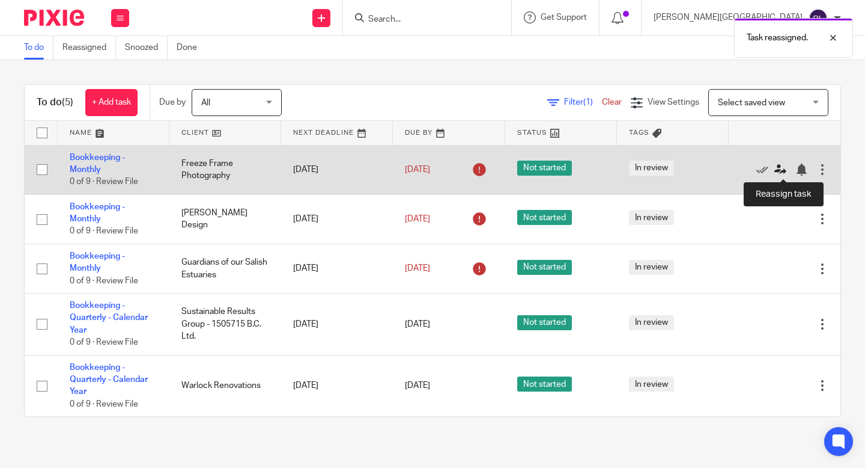
click at [781, 170] on icon at bounding box center [781, 169] width 12 height 12
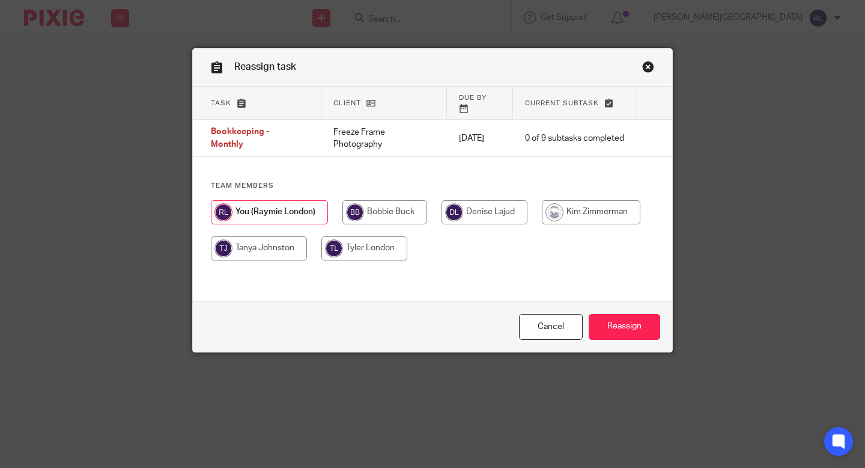
click at [381, 240] on input "radio" at bounding box center [364, 248] width 86 height 24
radio input "true"
click at [602, 325] on input "Reassign" at bounding box center [625, 327] width 72 height 26
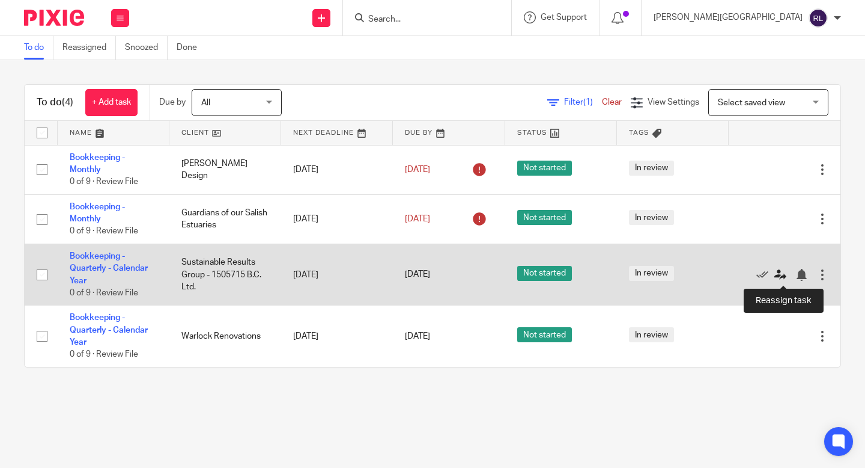
click at [782, 270] on icon at bounding box center [781, 275] width 12 height 12
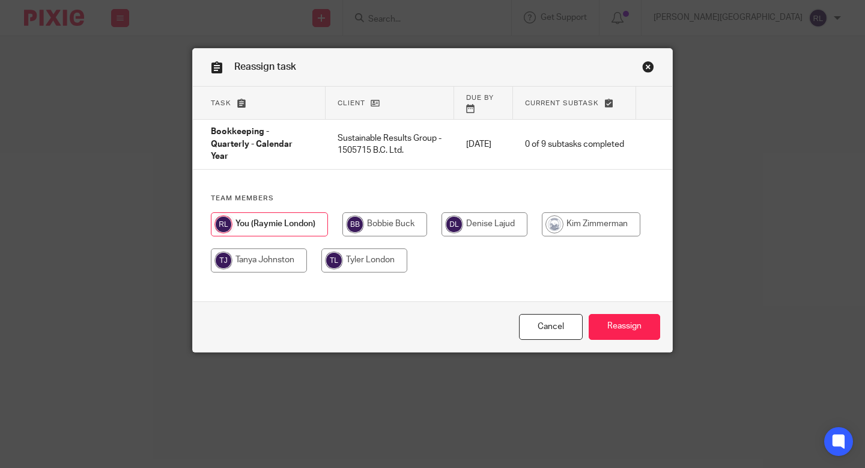
click at [353, 249] on input "radio" at bounding box center [364, 260] width 86 height 24
radio input "true"
click at [624, 328] on input "Reassign" at bounding box center [625, 327] width 72 height 26
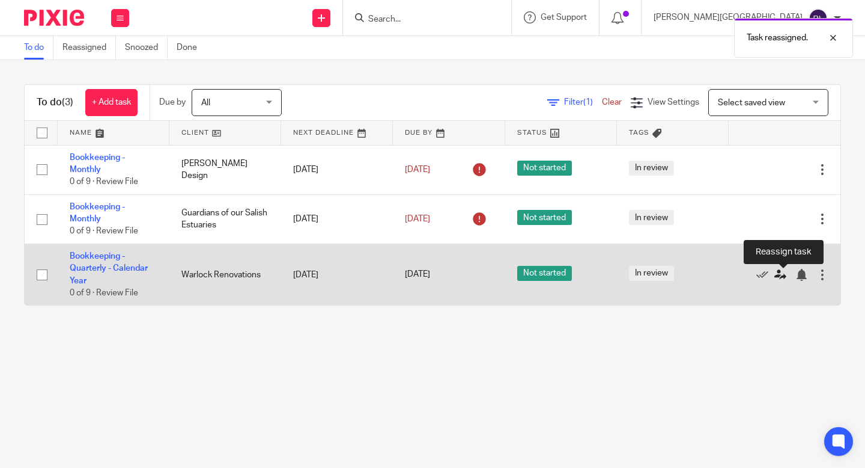
click at [781, 277] on icon at bounding box center [781, 275] width 12 height 12
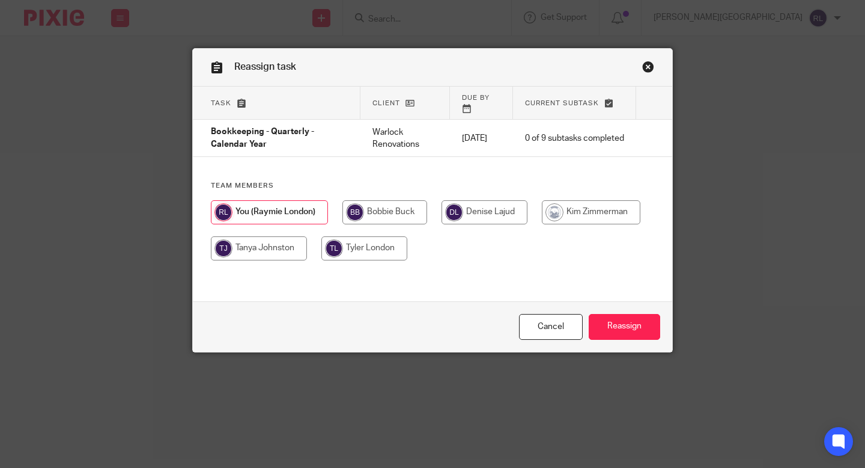
click at [373, 246] on input "radio" at bounding box center [364, 248] width 86 height 24
radio input "true"
click at [616, 329] on input "Reassign" at bounding box center [625, 327] width 72 height 26
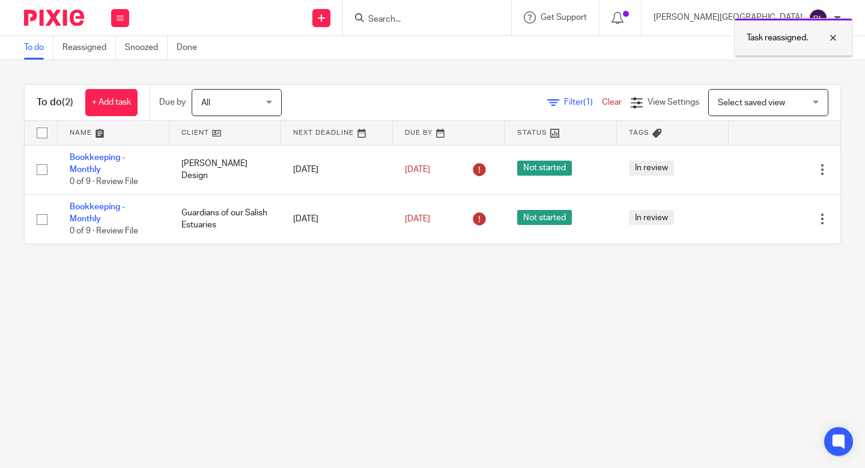
click at [833, 40] on div at bounding box center [824, 38] width 32 height 14
click at [475, 23] on input "Search" at bounding box center [421, 19] width 108 height 11
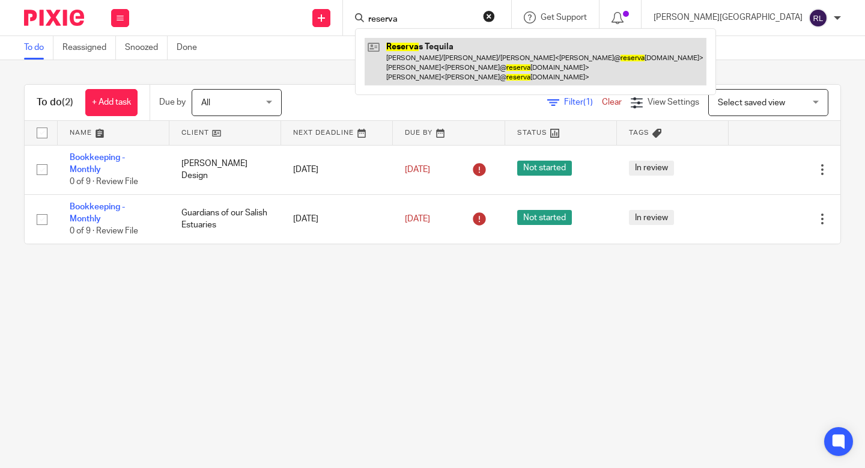
type input "reserva"
click at [503, 61] on link at bounding box center [536, 61] width 342 height 47
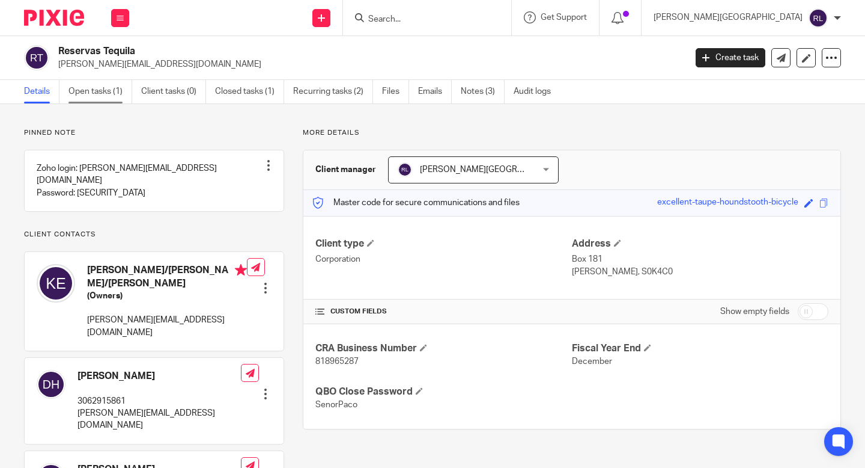
click at [97, 97] on link "Open tasks (1)" at bounding box center [101, 91] width 64 height 23
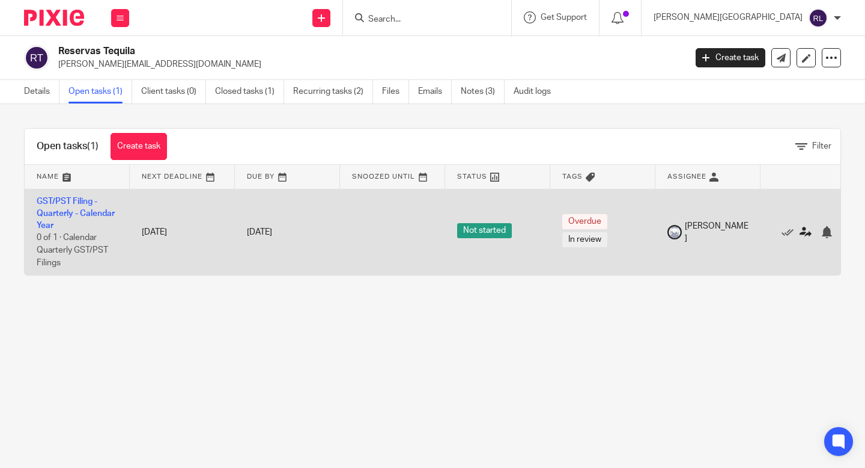
click at [809, 234] on icon at bounding box center [806, 232] width 12 height 12
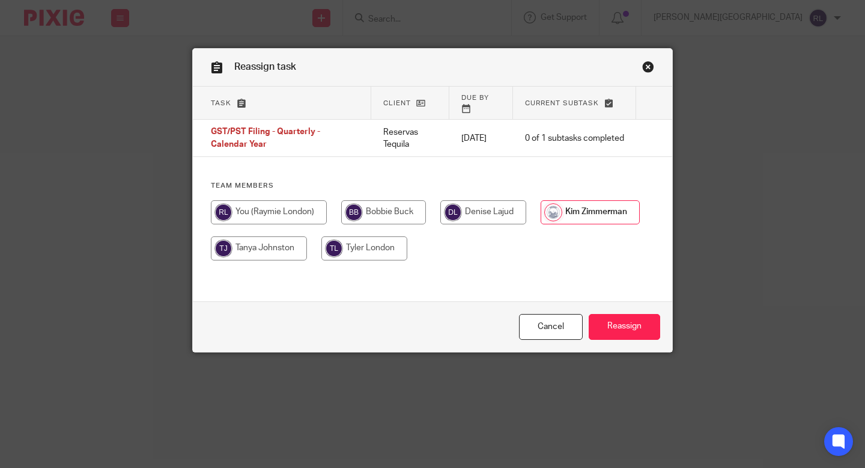
click at [653, 67] on link "Close this dialog window" at bounding box center [648, 69] width 12 height 16
